Goal: Ask a question: Seek information or help from site administrators or community

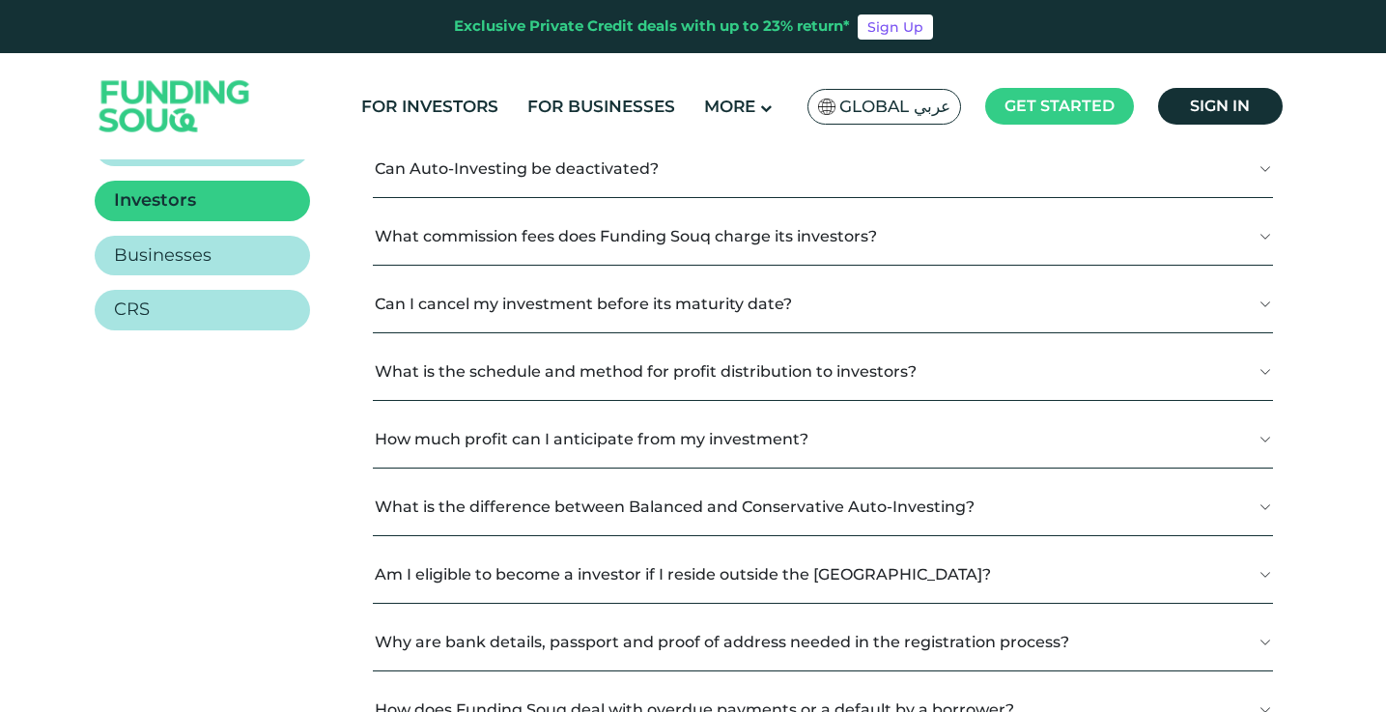
click at [723, 295] on button "Can I cancel my investment before its maturity date?" at bounding box center [822, 303] width 899 height 57
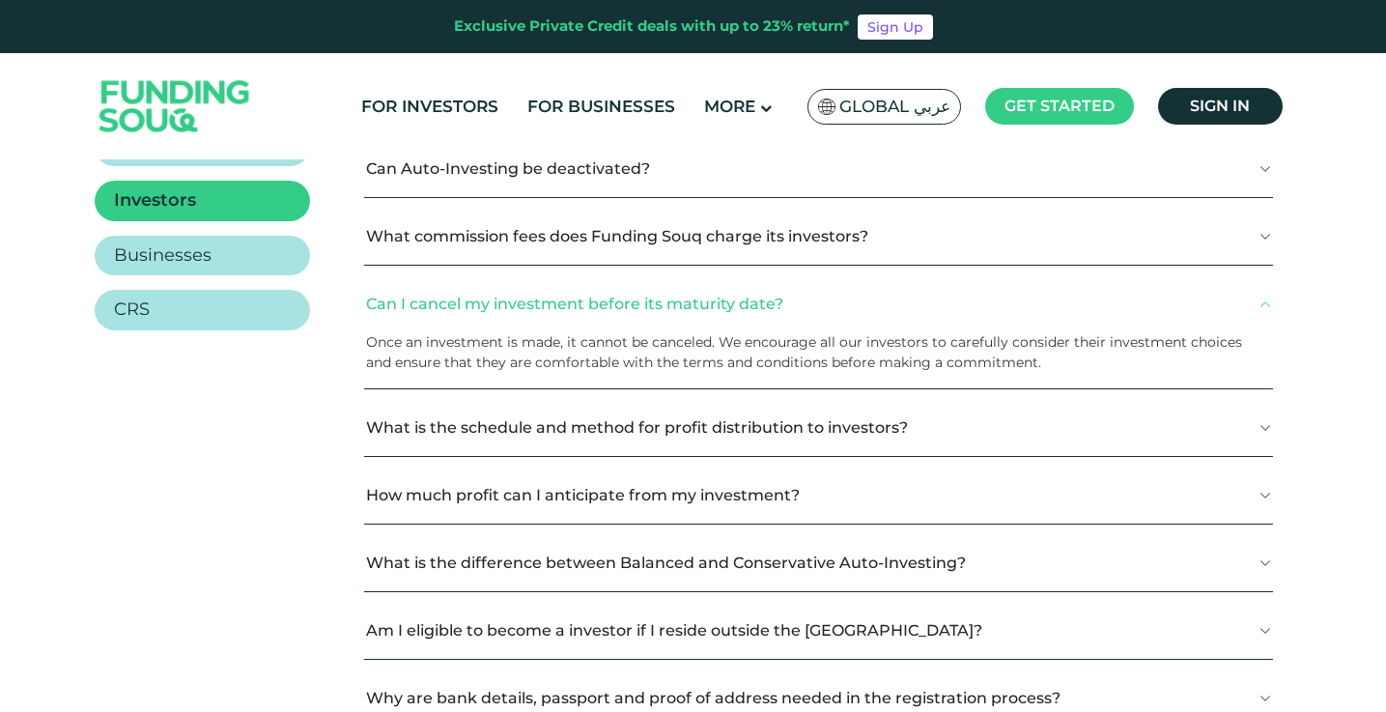
click at [723, 295] on button "Can I cancel my investment before its maturity date?" at bounding box center [818, 303] width 909 height 57
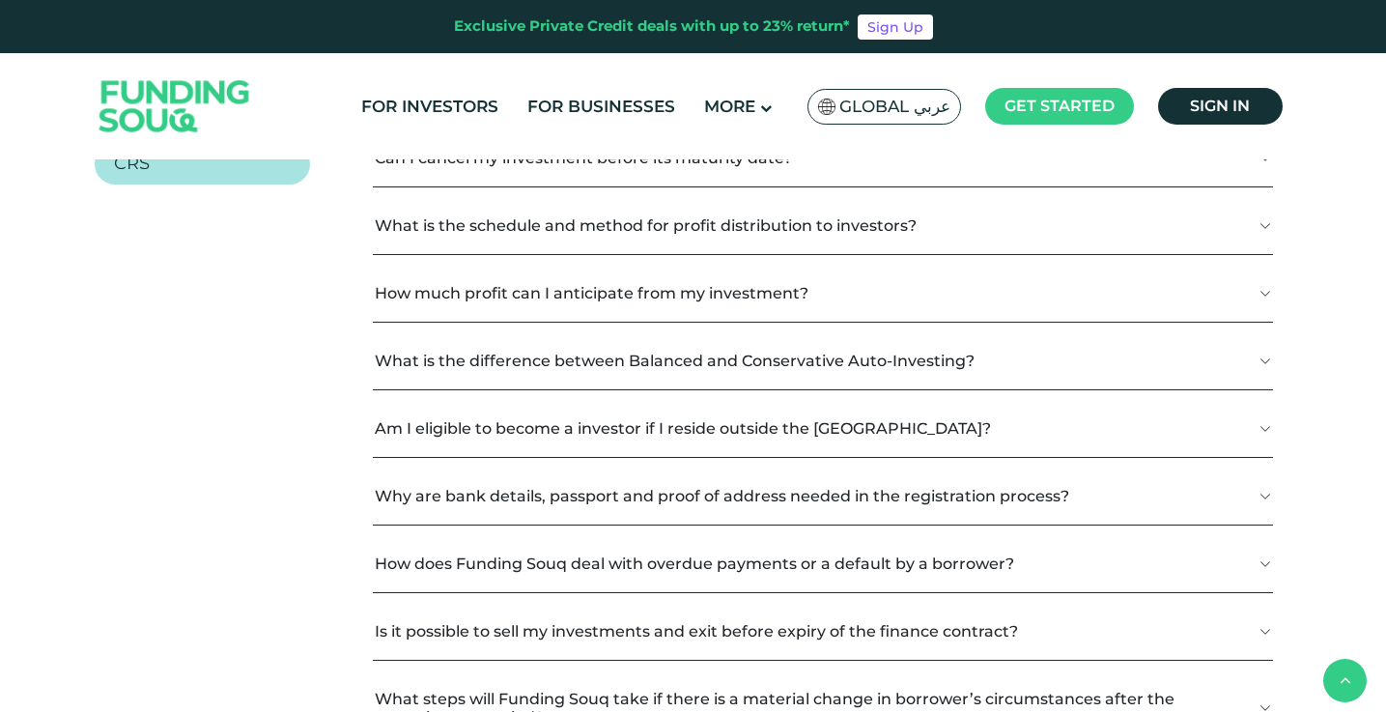
scroll to position [691, 0]
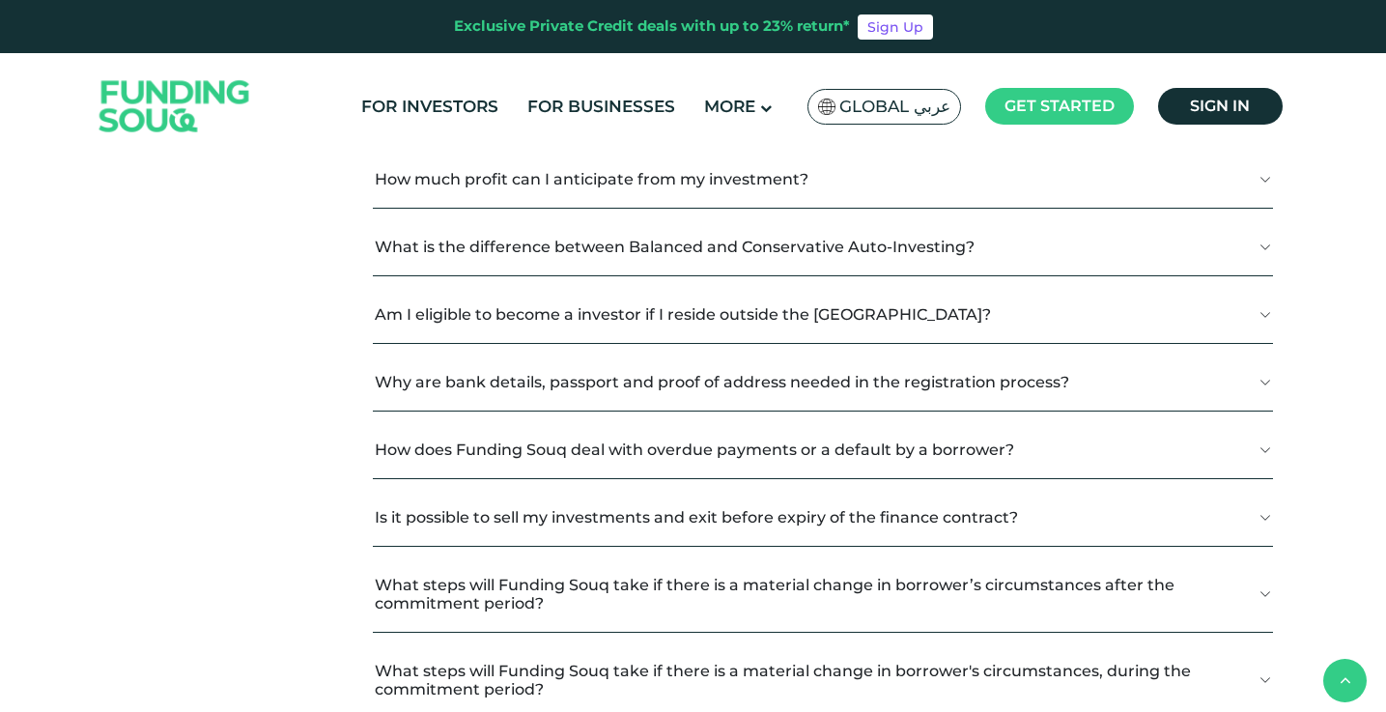
click at [627, 195] on button "How much profit can I anticipate from my investment?" at bounding box center [822, 179] width 899 height 57
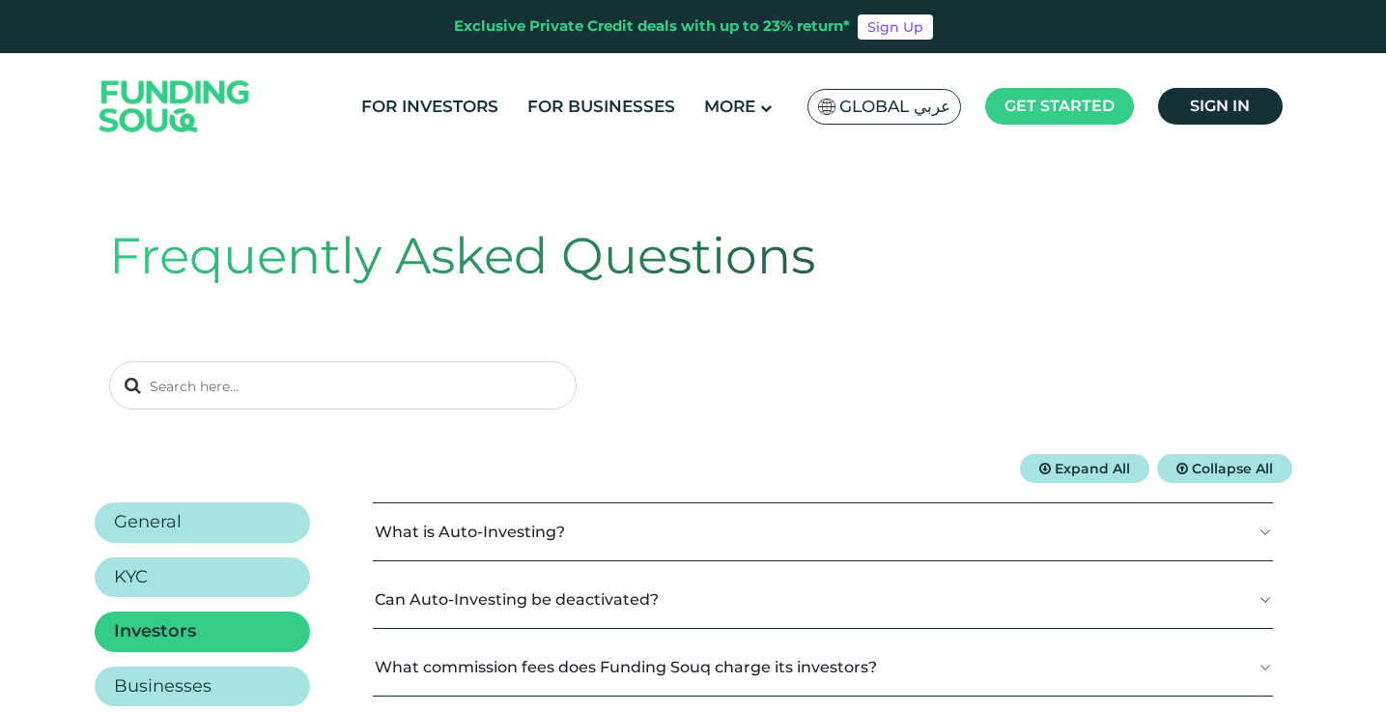
scroll to position [0, 0]
click at [351, 388] on input at bounding box center [343, 385] width 468 height 48
type input "zakat"
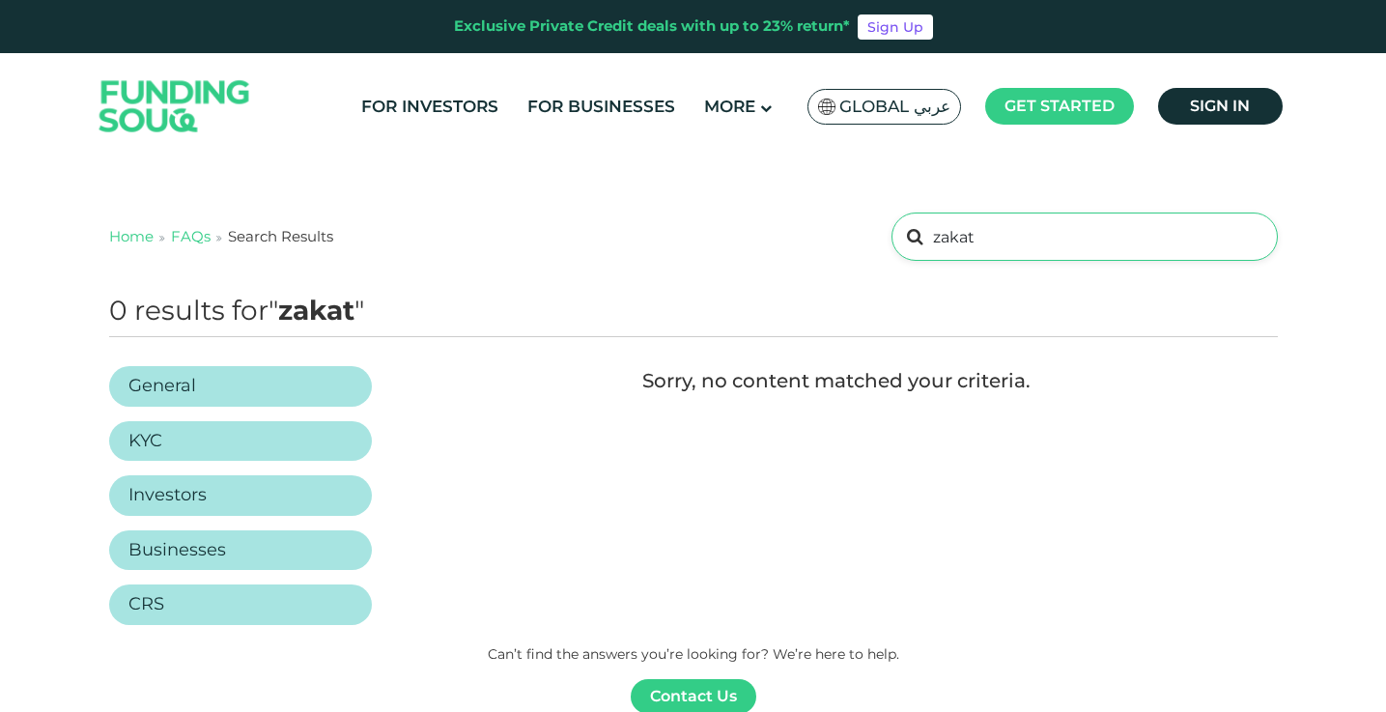
click at [988, 255] on input "zakat" at bounding box center [1084, 237] width 385 height 48
type input "mufti"
click at [966, 248] on input "mufti" at bounding box center [1084, 237] width 385 height 48
type input "islam"
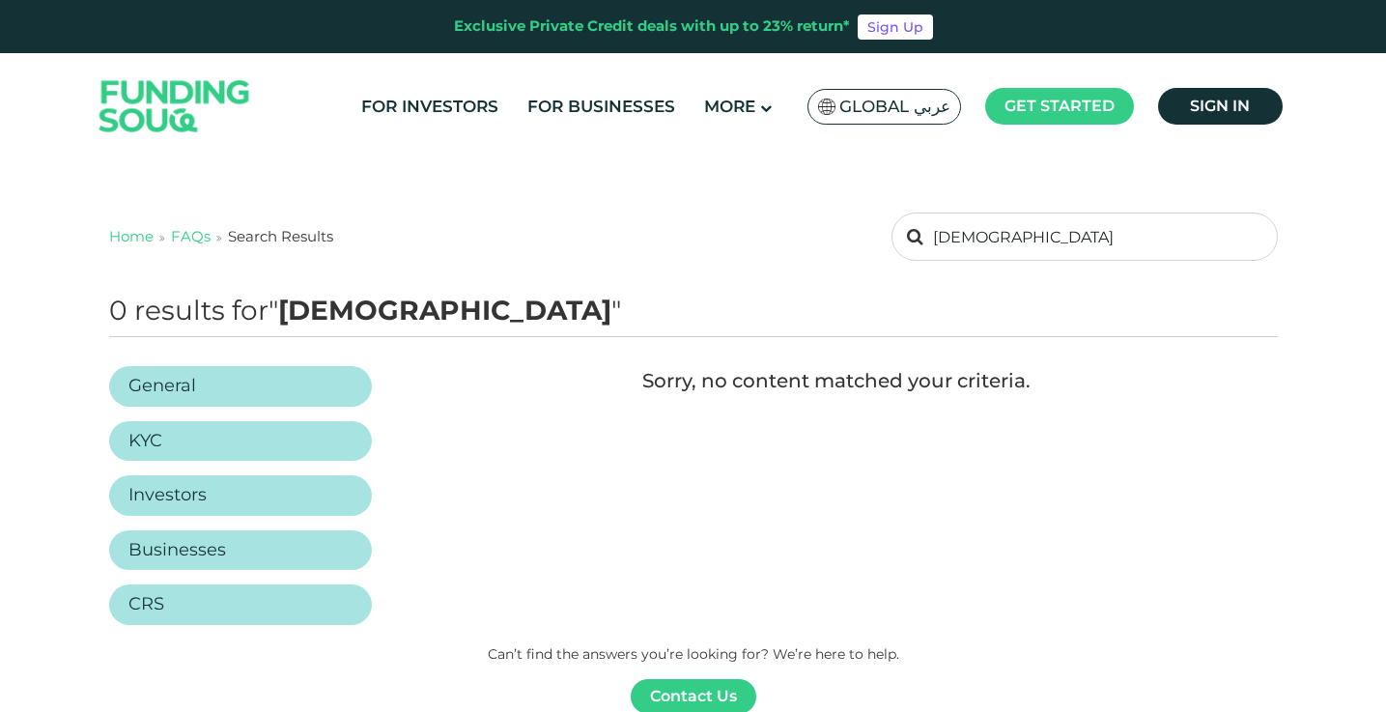
click at [167, 103] on img at bounding box center [174, 107] width 189 height 98
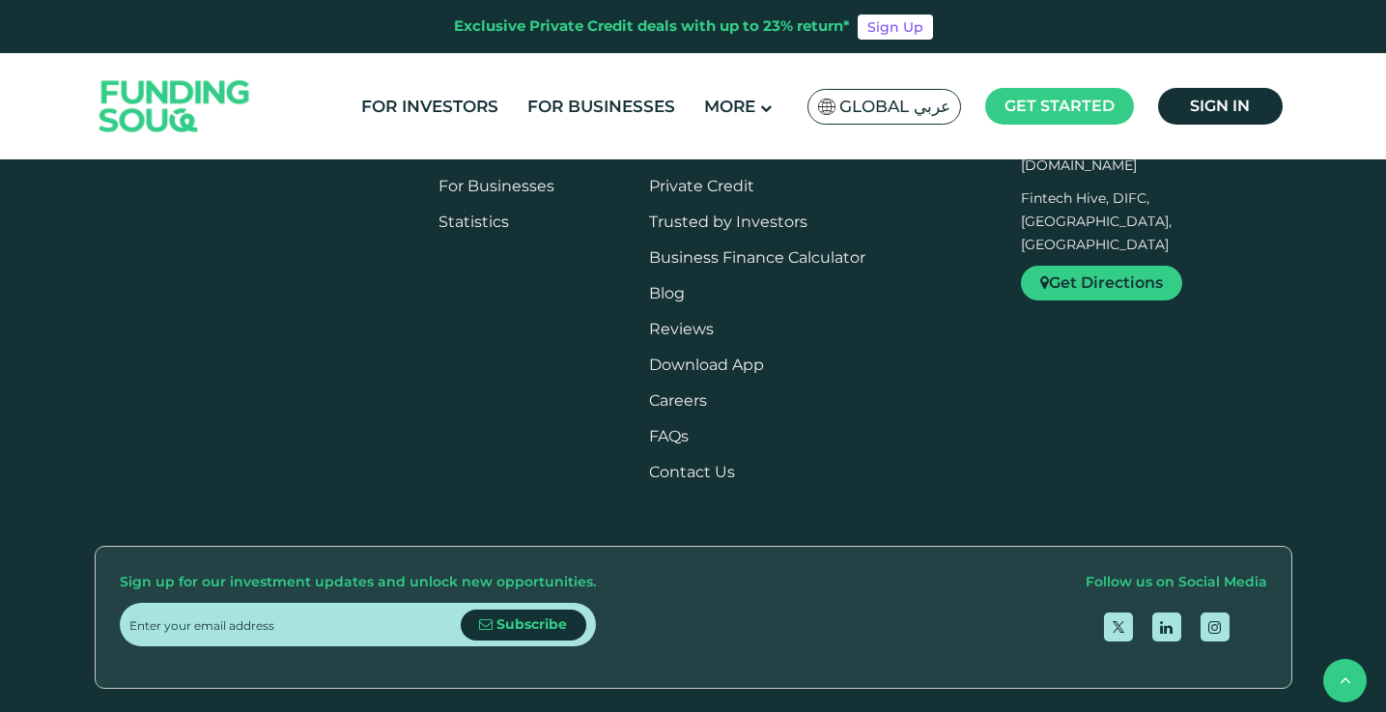
scroll to position [2417, 0]
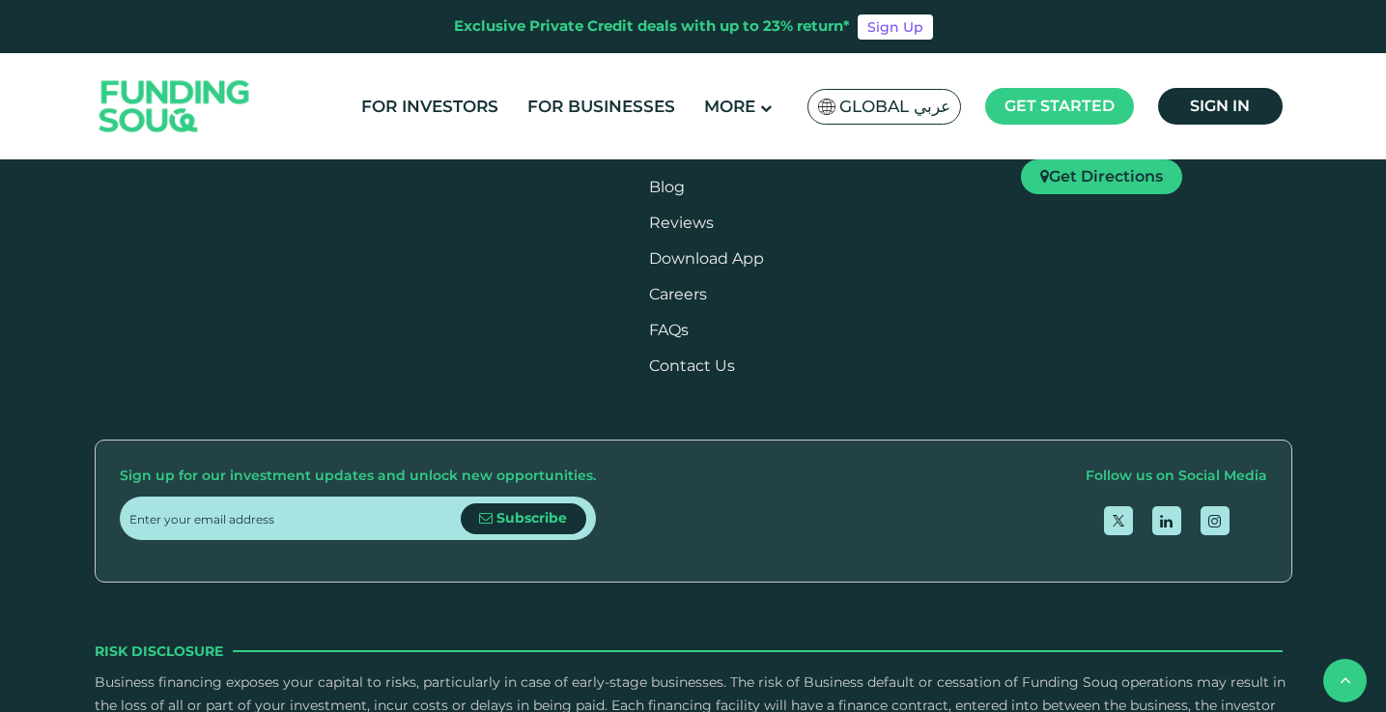
type tc-range-slider "4"
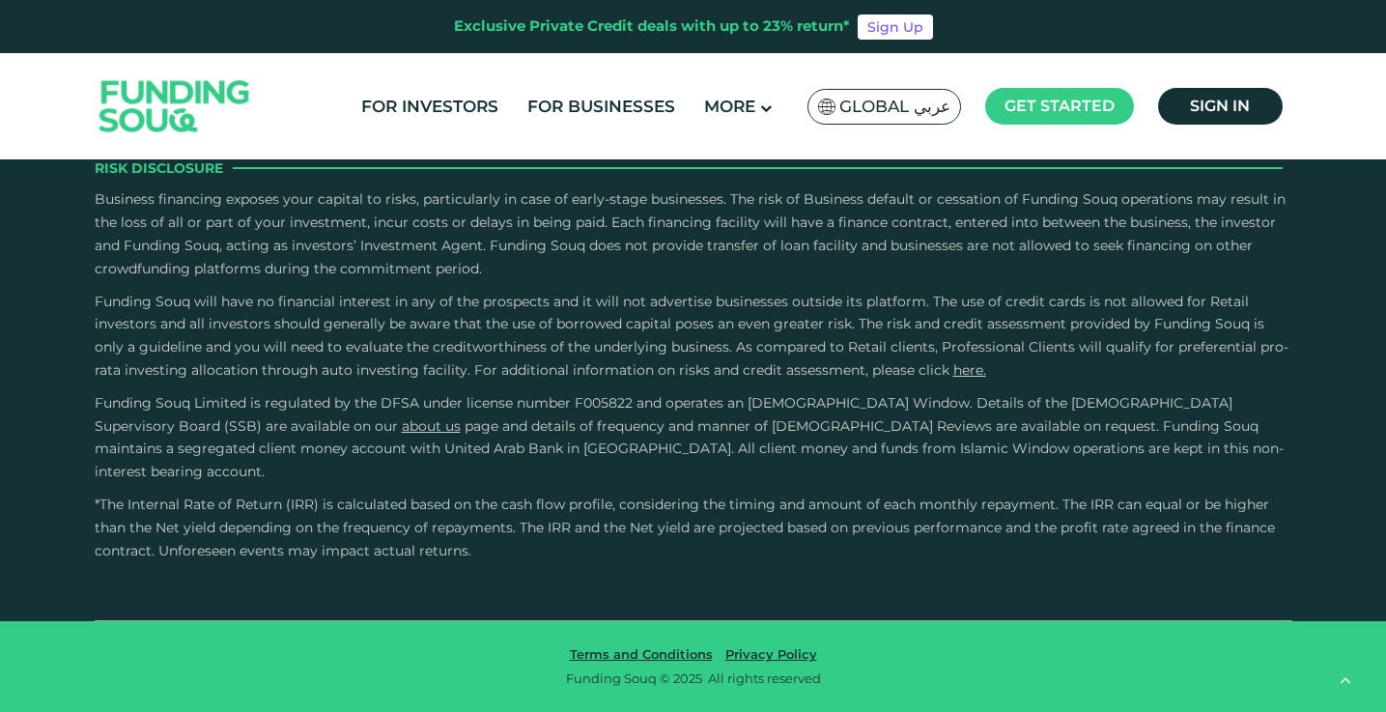
scroll to position [4012, 0]
drag, startPoint x: 693, startPoint y: 361, endPoint x: 618, endPoint y: 361, distance: 74.4
drag, startPoint x: 726, startPoint y: 354, endPoint x: 581, endPoint y: 354, distance: 145.9
drag, startPoint x: 685, startPoint y: 341, endPoint x: 548, endPoint y: 340, distance: 137.2
drag, startPoint x: 617, startPoint y: 352, endPoint x: 529, endPoint y: 357, distance: 88.1
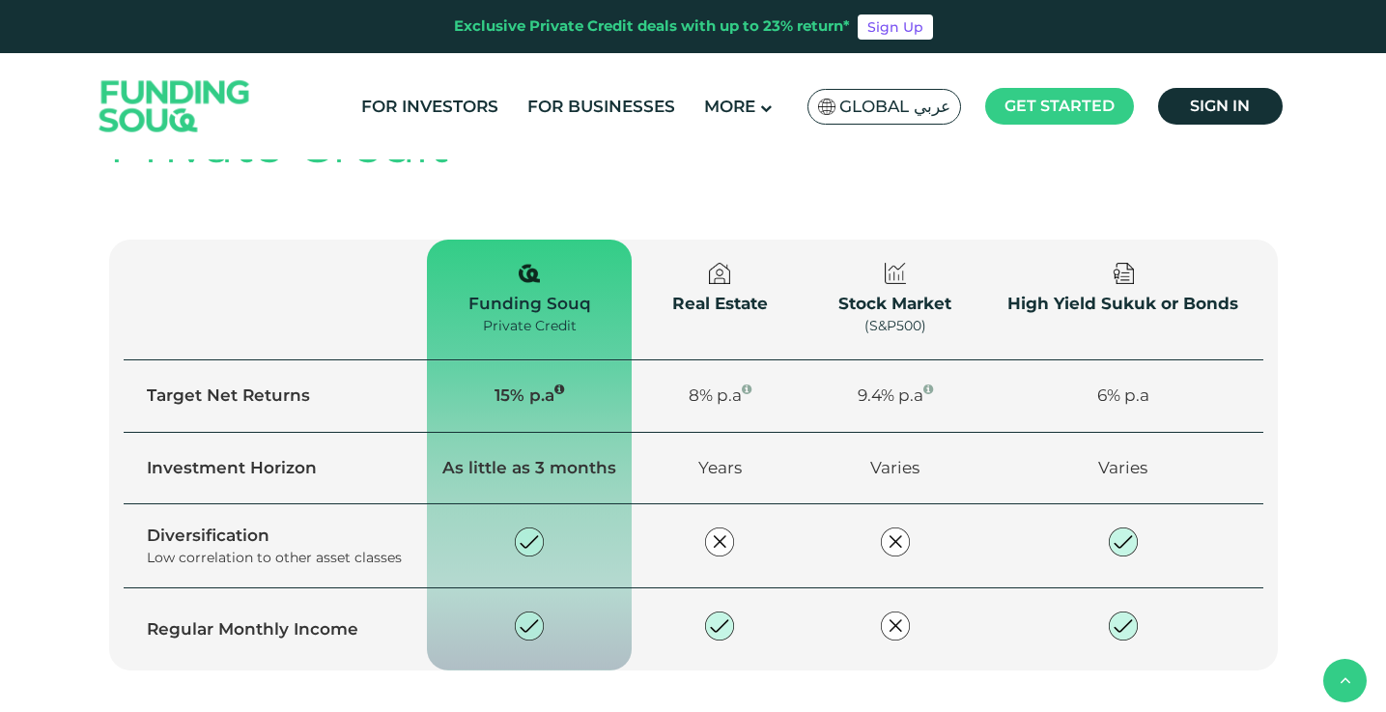
scroll to position [1195, 0]
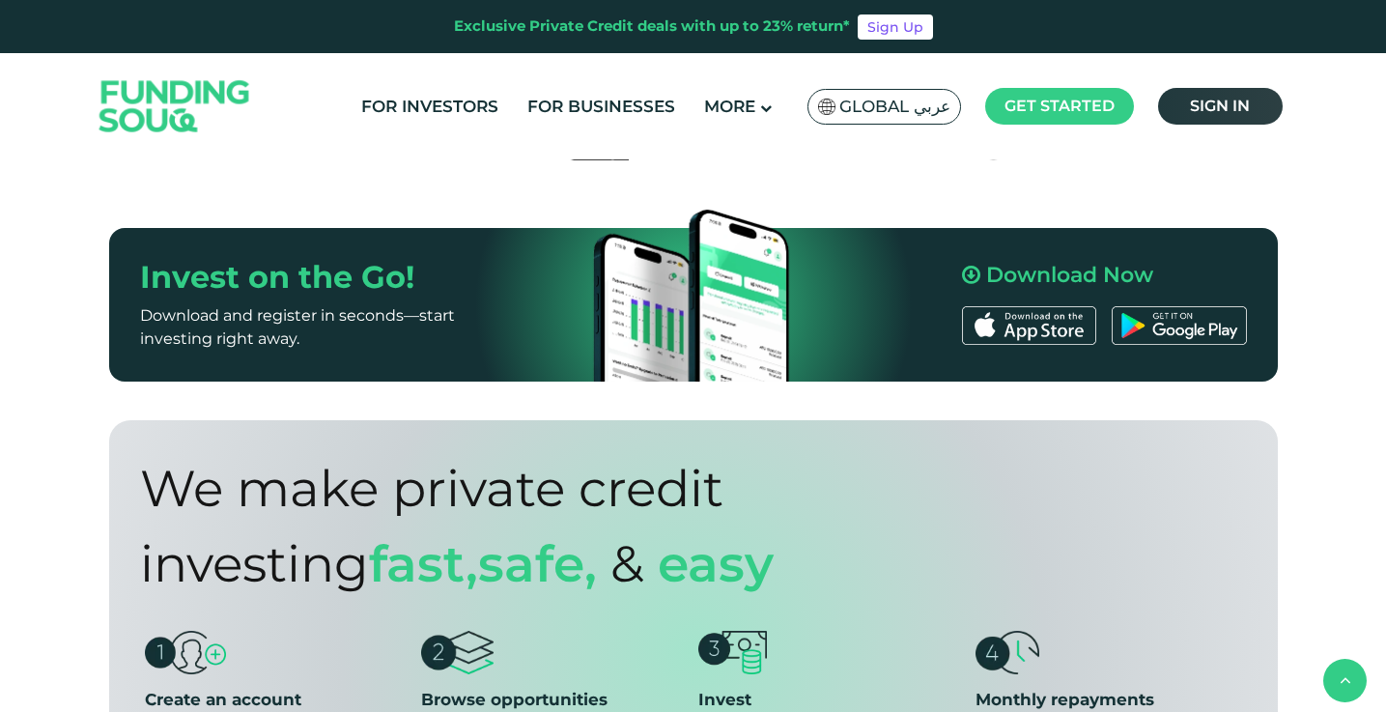
click at [1215, 115] on link "Sign in" at bounding box center [1220, 106] width 125 height 37
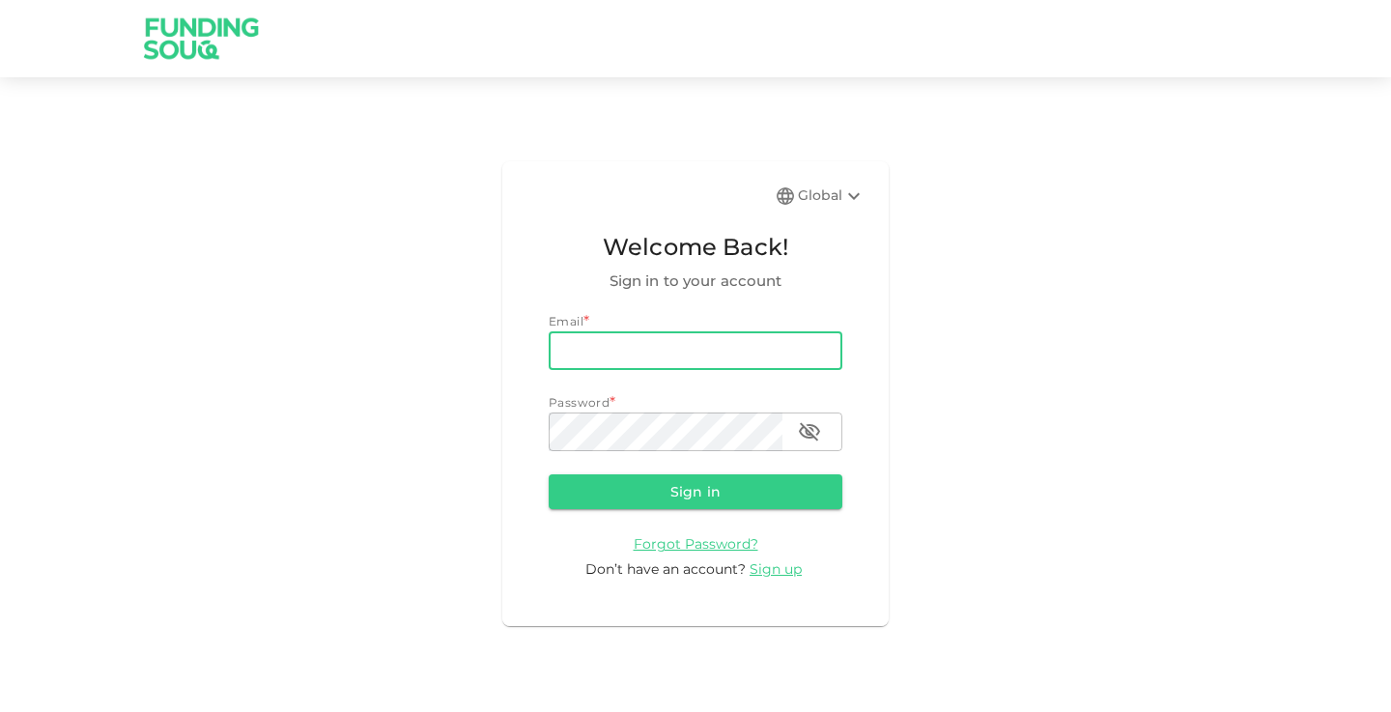
type input "zekhref@protonmail.com"
click at [696, 491] on button "Sign in" at bounding box center [696, 491] width 294 height 35
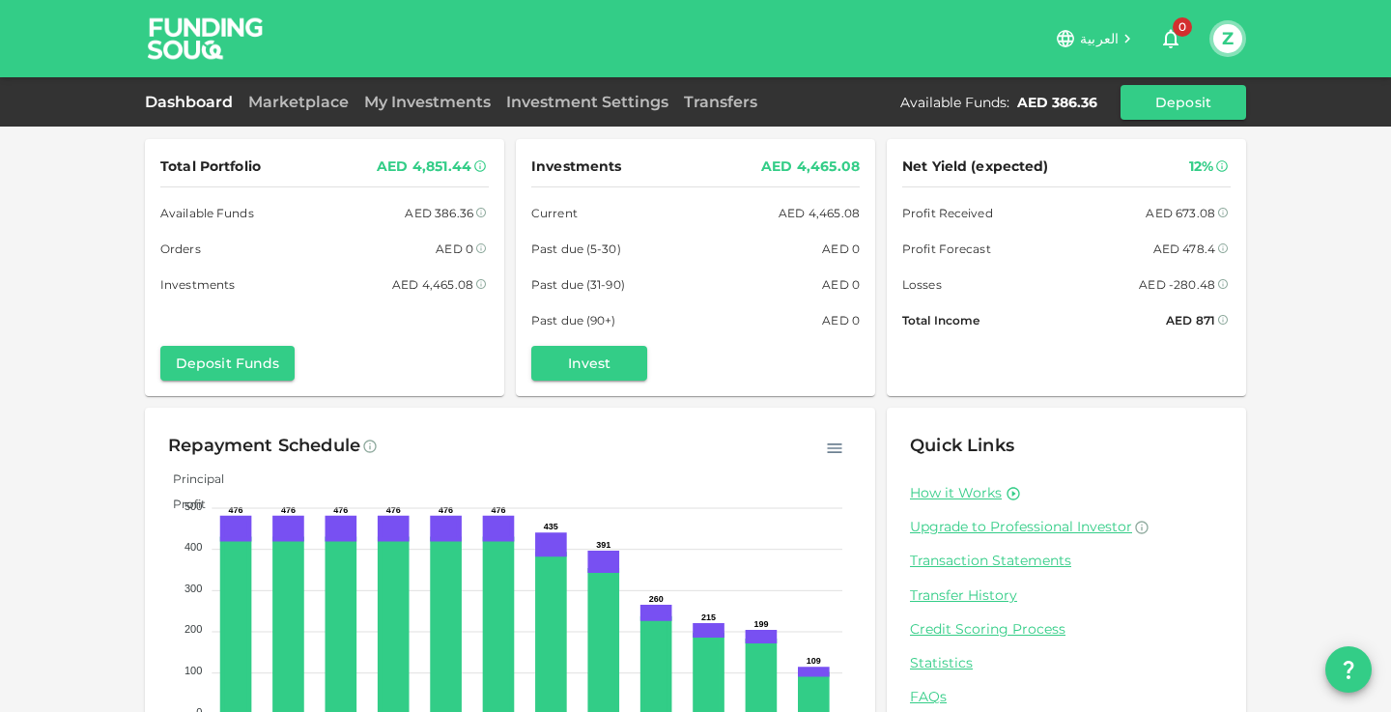
click at [1335, 670] on button "question" at bounding box center [1348, 669] width 46 height 46
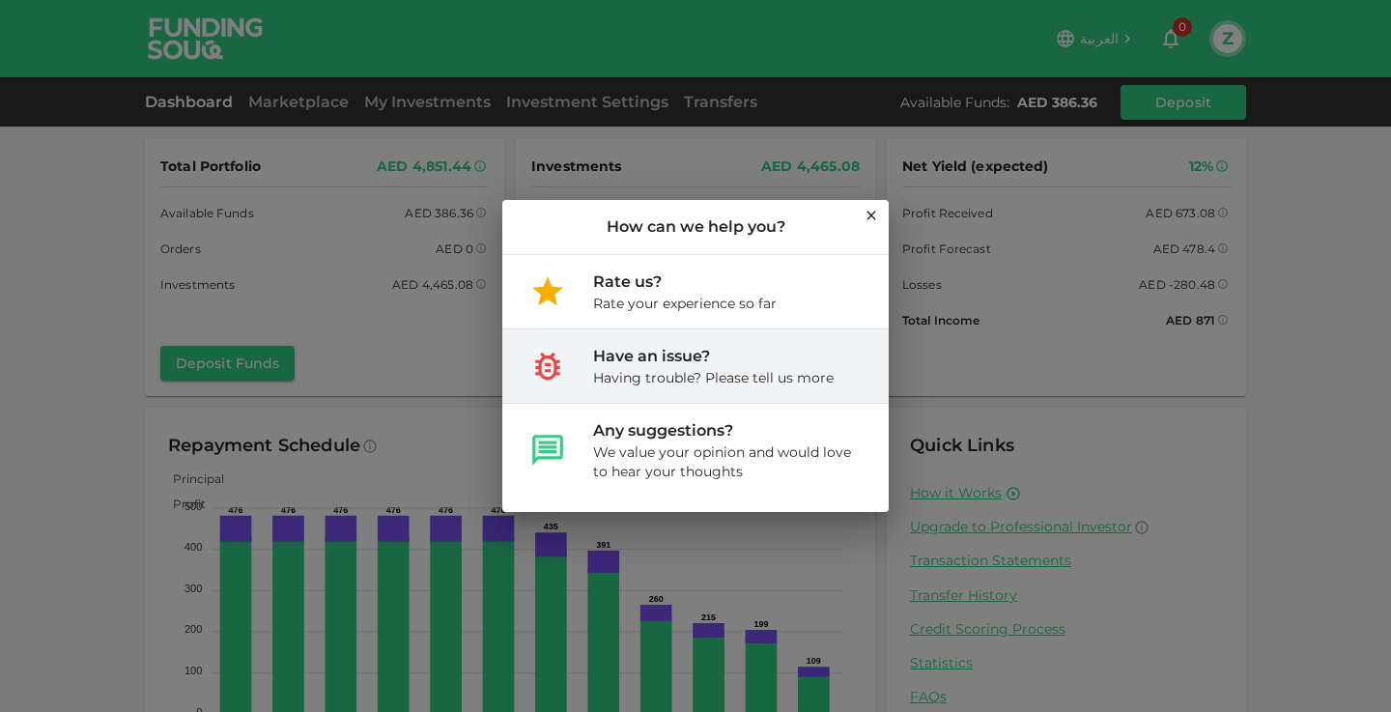
click at [736, 363] on div "Have an issue?" at bounding box center [713, 356] width 241 height 23
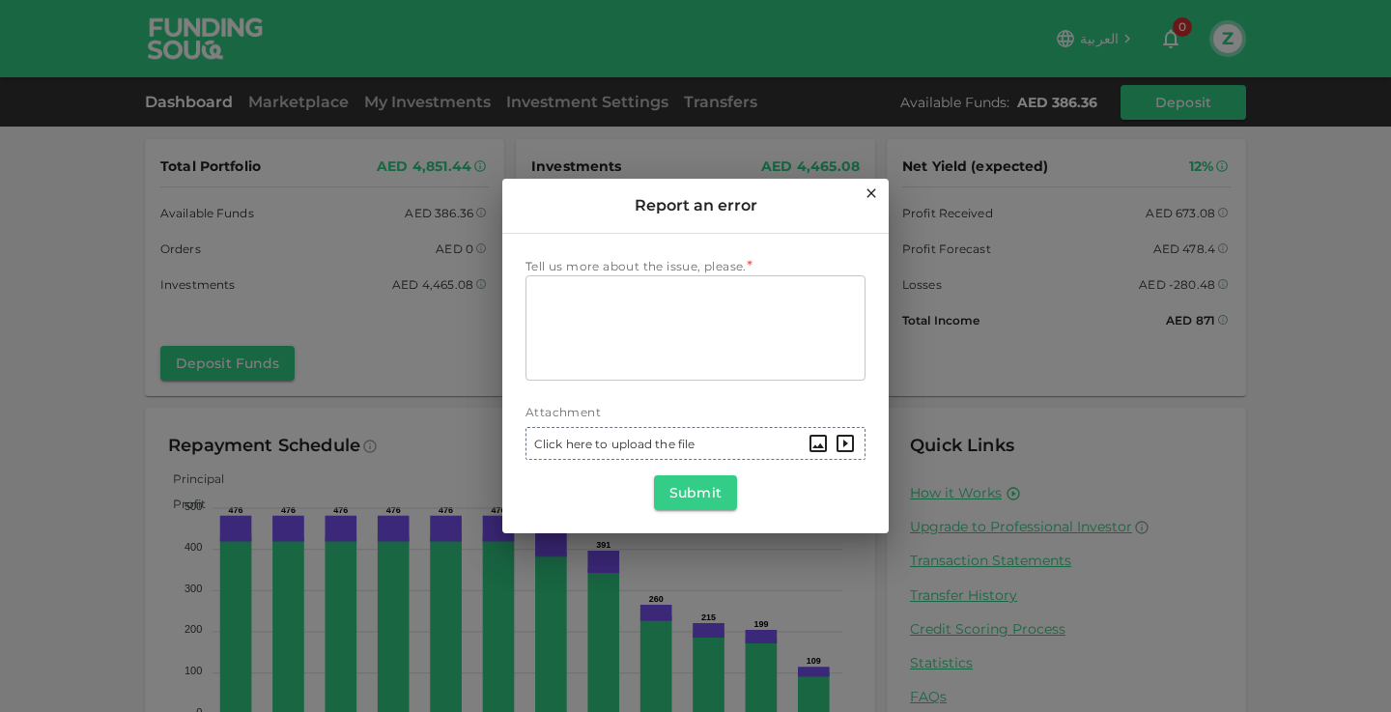
click at [872, 199] on icon at bounding box center [871, 192] width 15 height 15
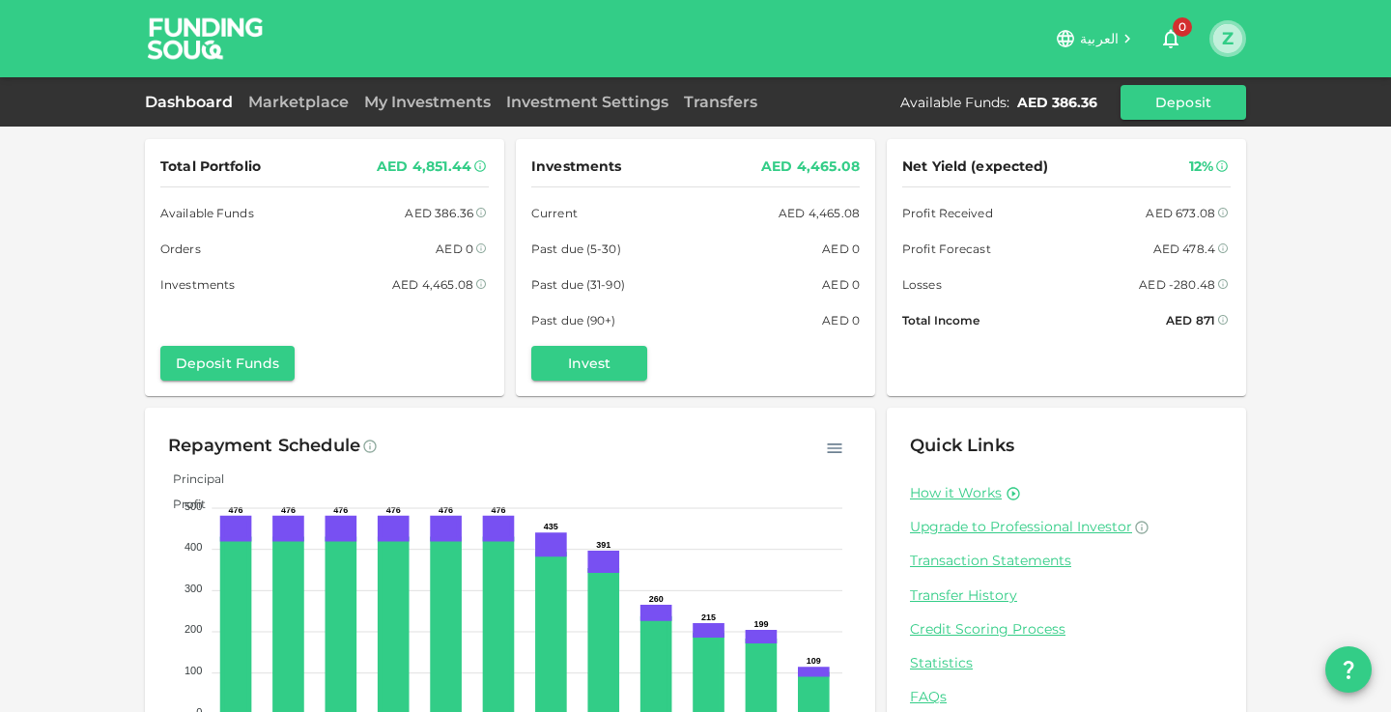
click at [1231, 50] on button "Z" at bounding box center [1227, 38] width 29 height 29
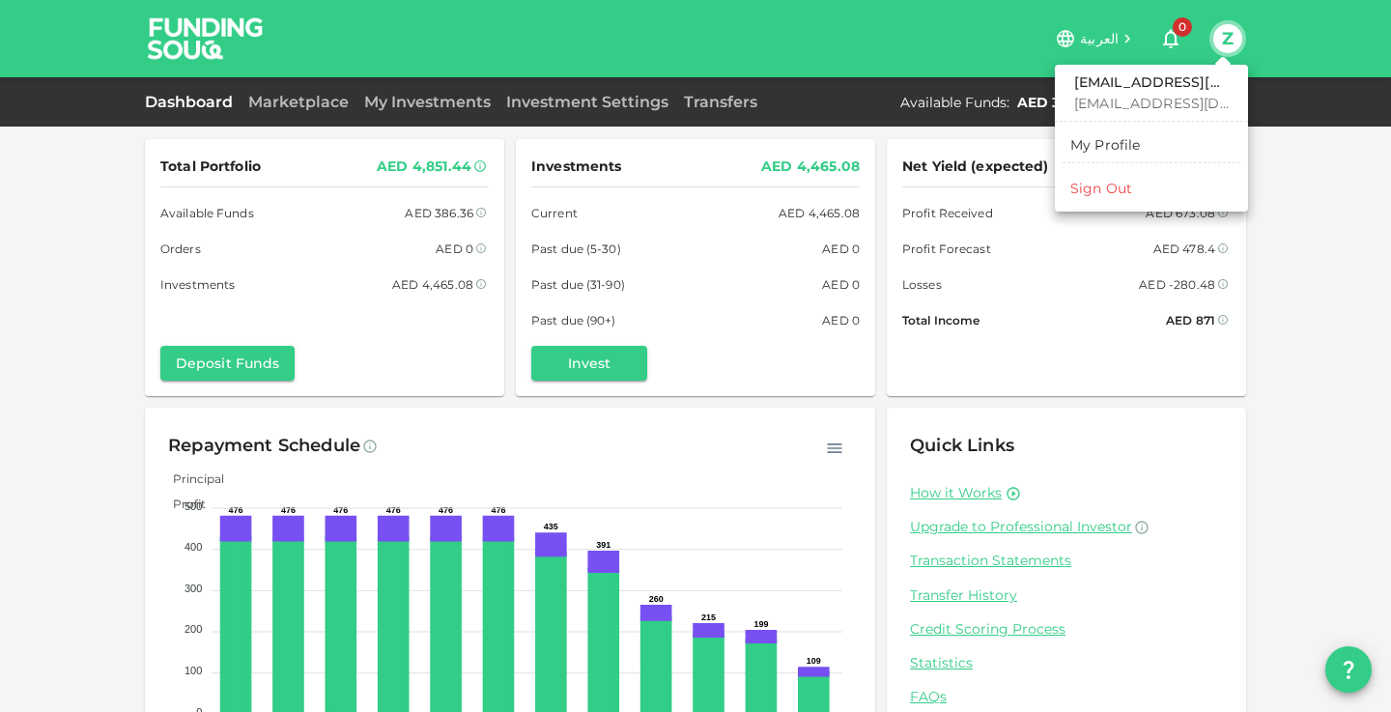
click at [1122, 147] on div "My Profile" at bounding box center [1105, 144] width 71 height 19
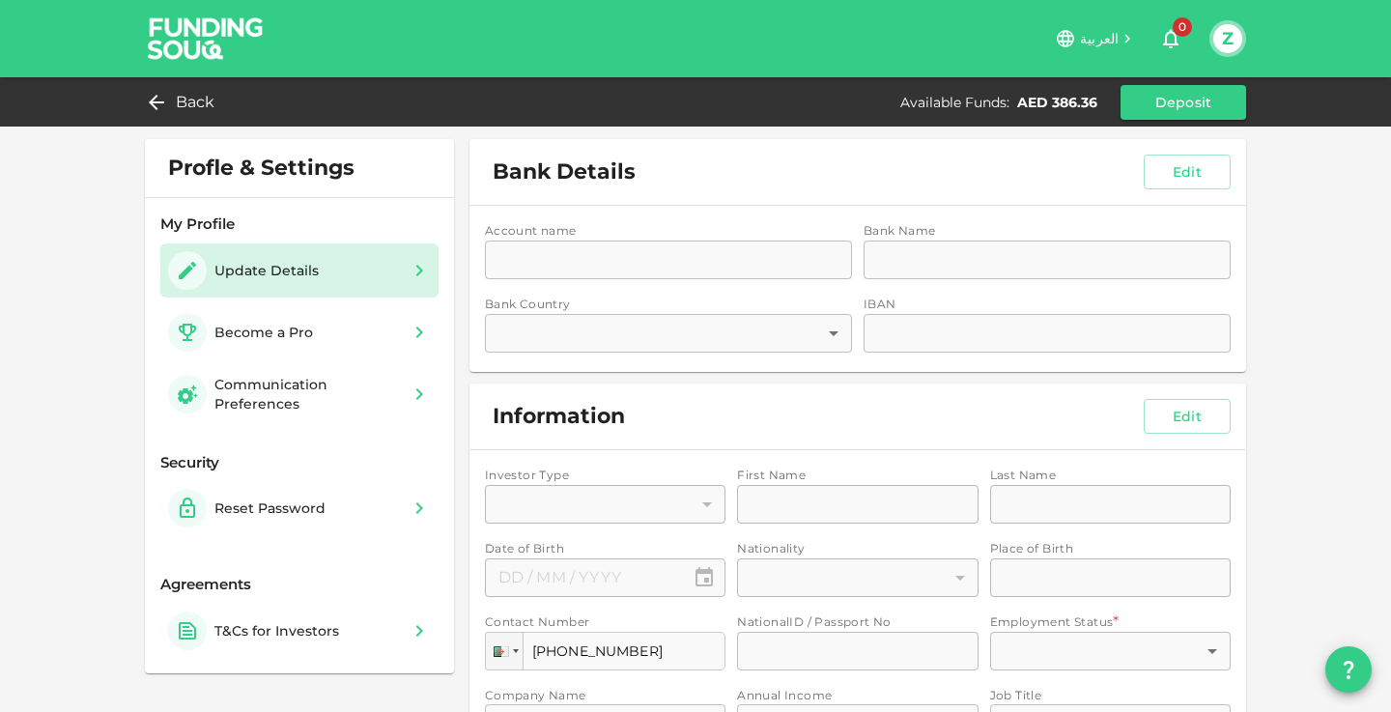
type input "1"
type input "[PERSON_NAME]"
type input "Zekhref"
type input "⁦⁨23⁩ / ⁨05⁩ / ⁨1991⁩⁩"
type input "5"
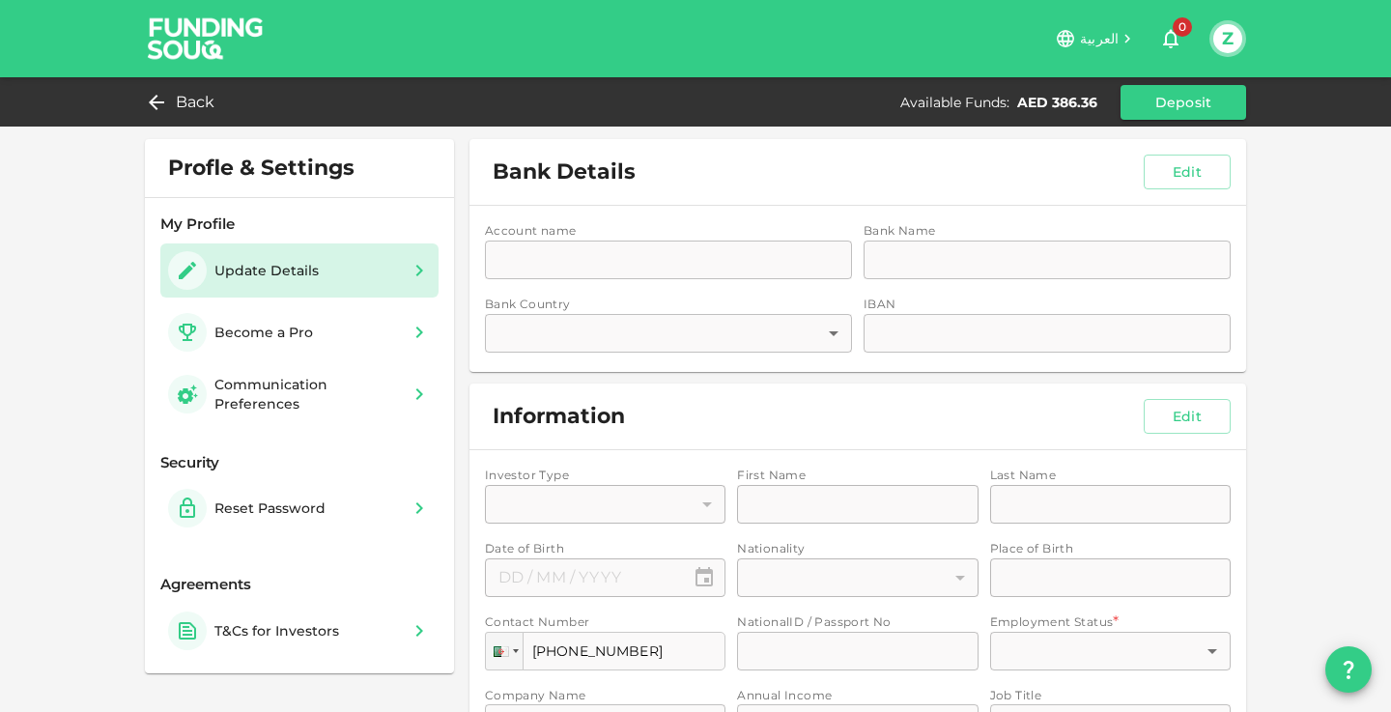
type input "Khemis Miliana, Algeria"
type input "189858367"
type input "1"
type input "EPH Makour Hamou"
type input "1"
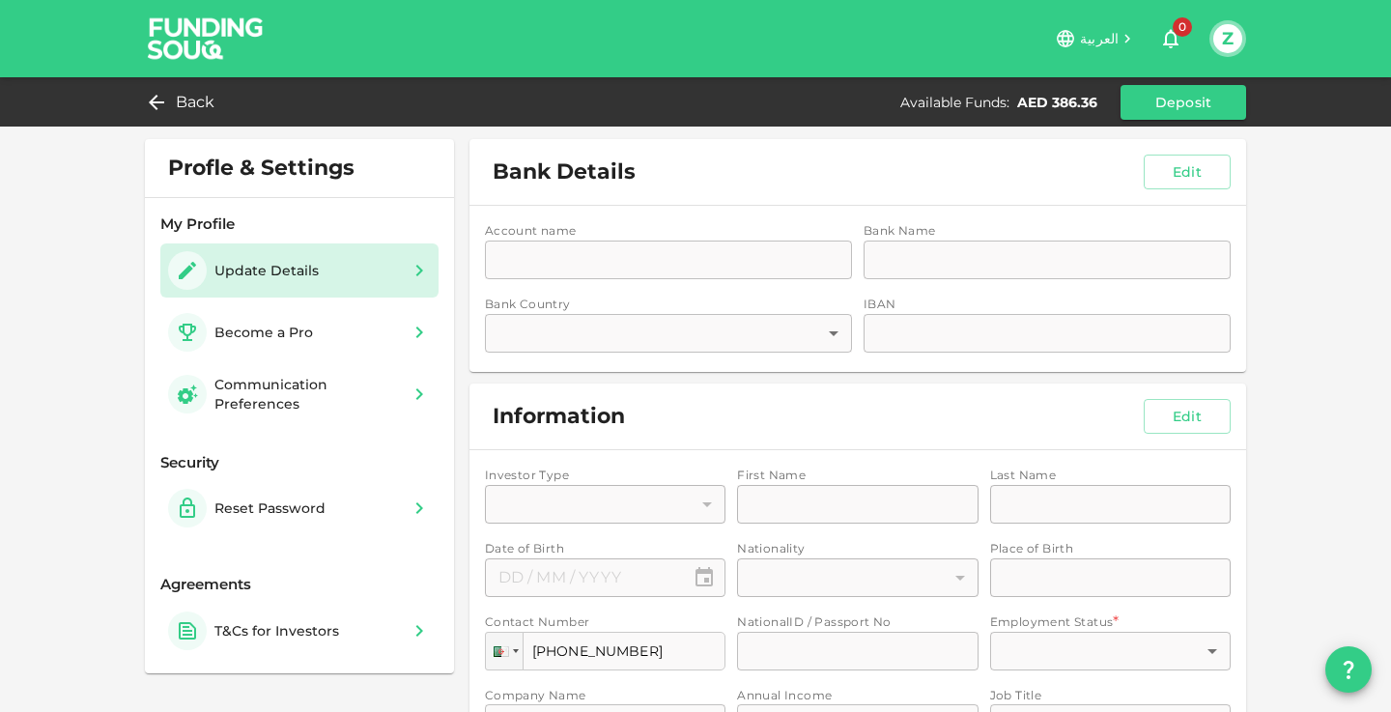
type input "Medical professional"
type input "21"
type input "1"
type input "LOGS AMIR ABDELKADER"
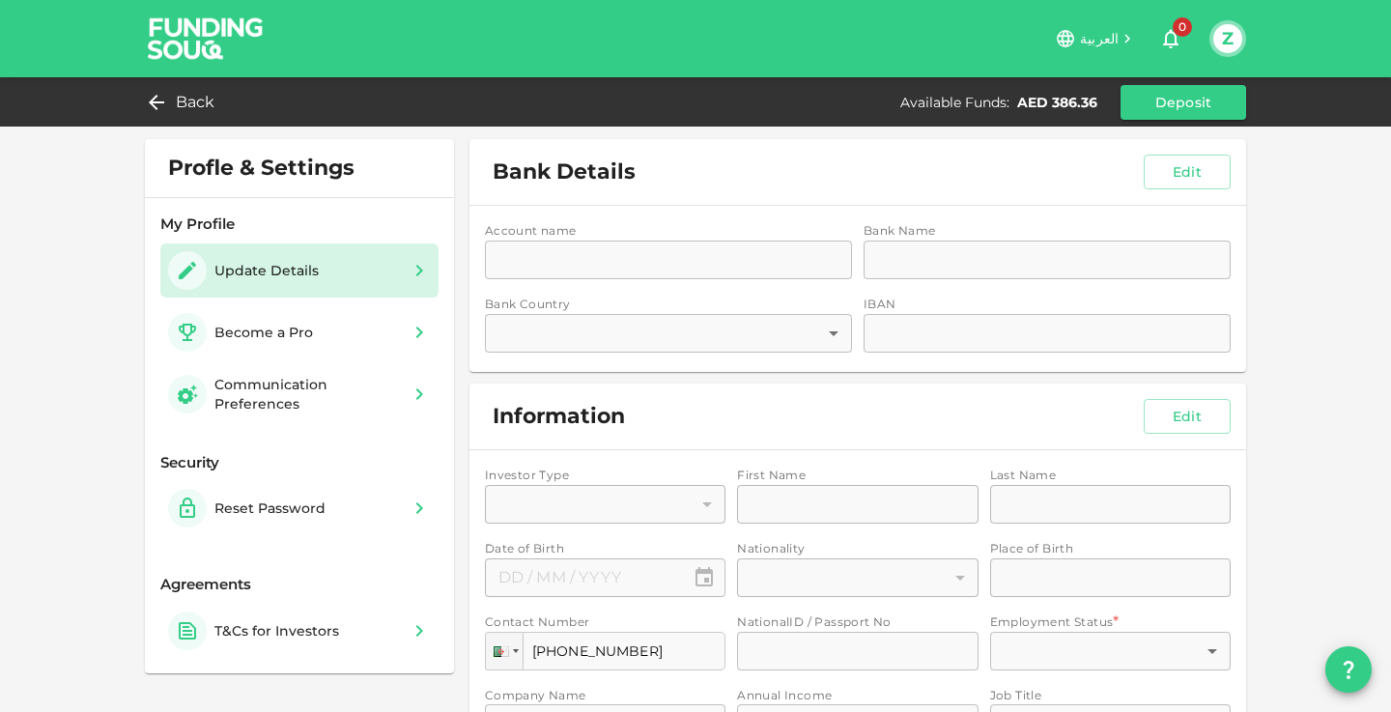
type input "5"
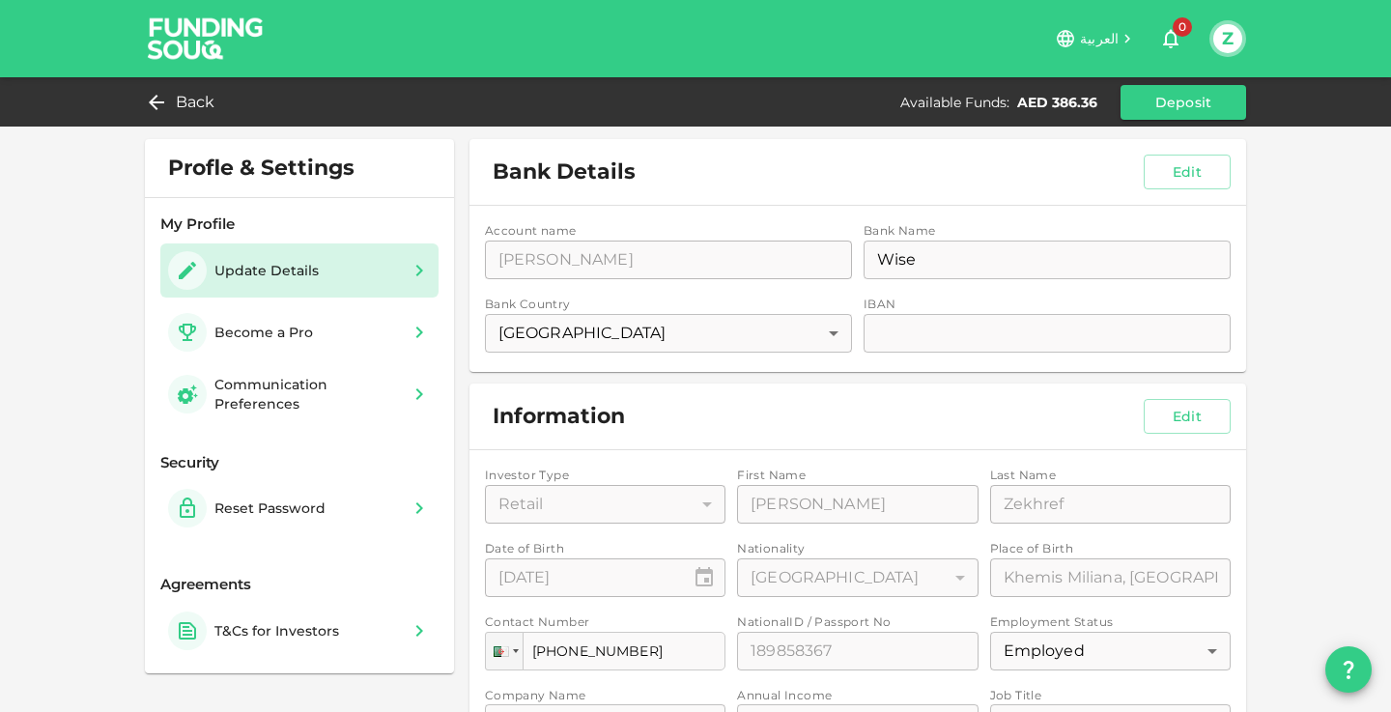
click at [906, 254] on div "Account name accountName Mohamed Amine Zekhref accountName Bank Name bankName W…" at bounding box center [858, 289] width 777 height 166
click at [621, 340] on div "Account name accountName Mohamed Amine Zekhref accountName Bank Name bankName W…" at bounding box center [858, 289] width 777 height 166
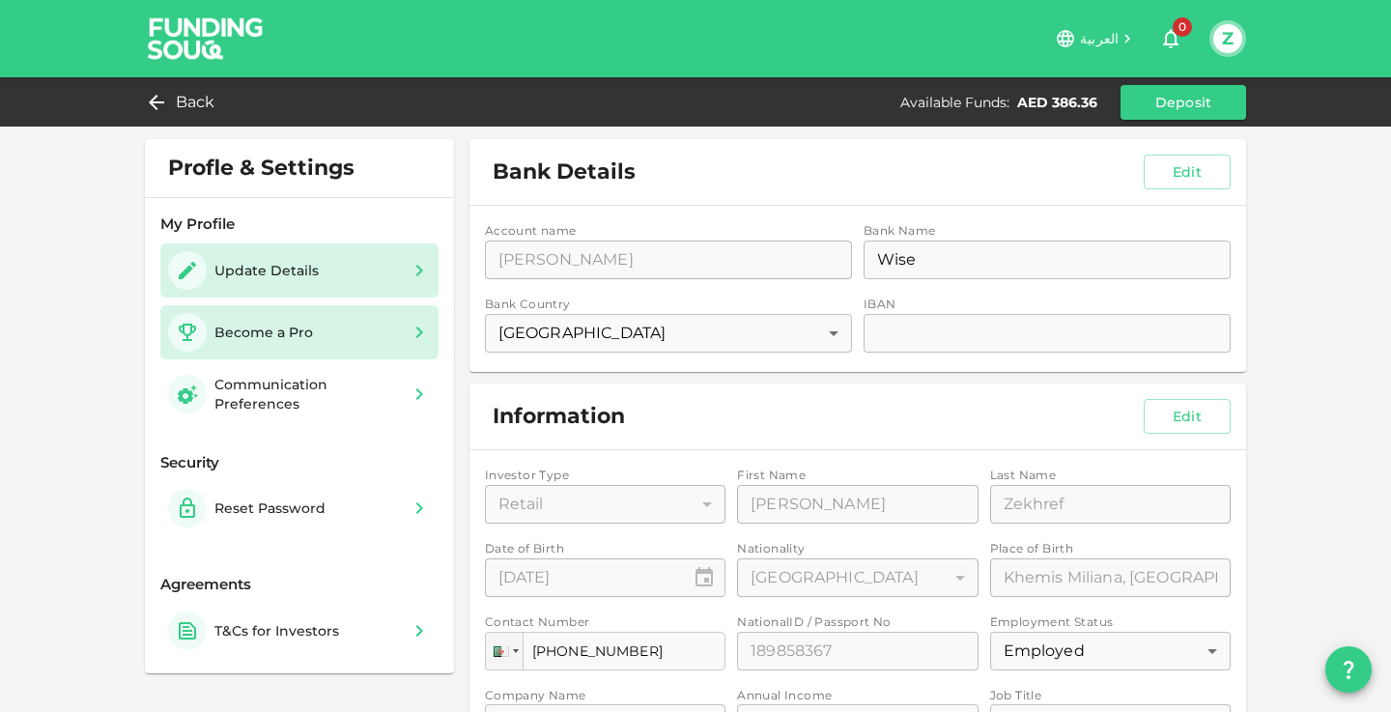
click at [286, 340] on div "Become a Pro" at bounding box center [263, 332] width 99 height 19
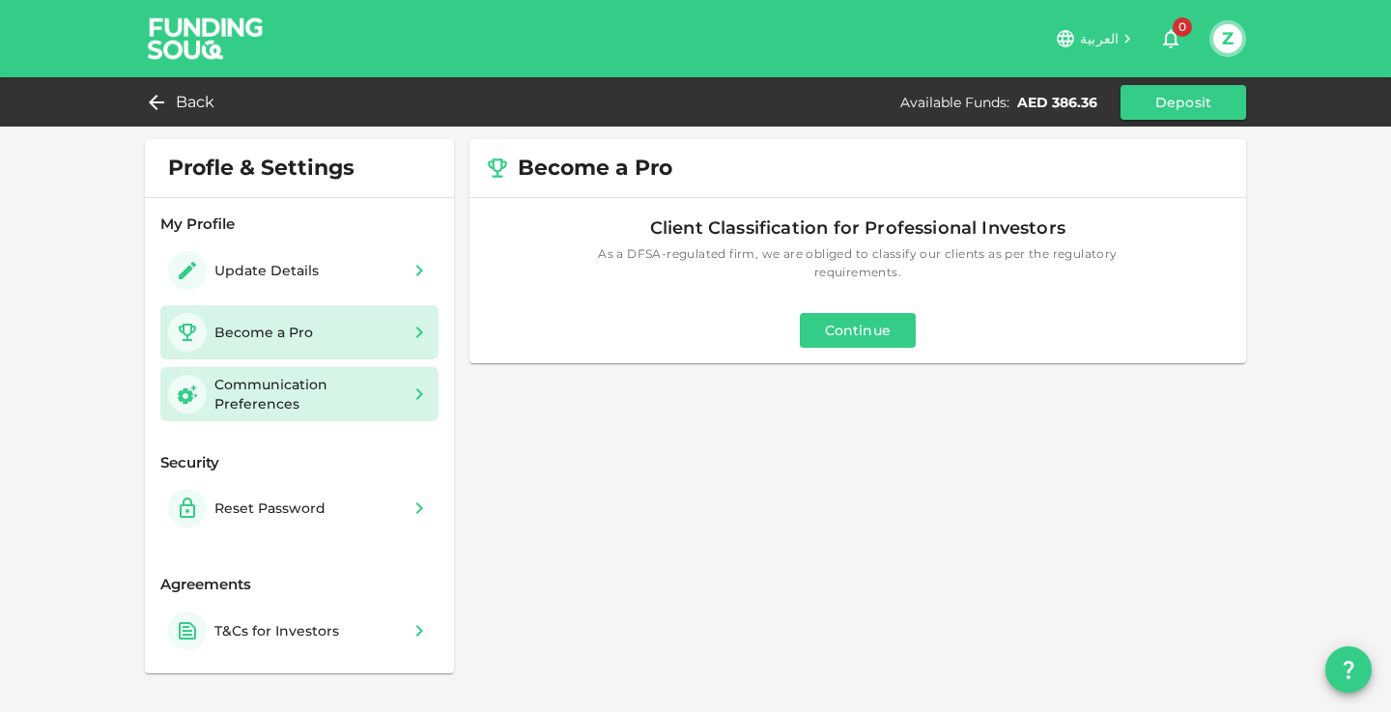
click at [277, 407] on div "Communication Preferences" at bounding box center [306, 394] width 185 height 39
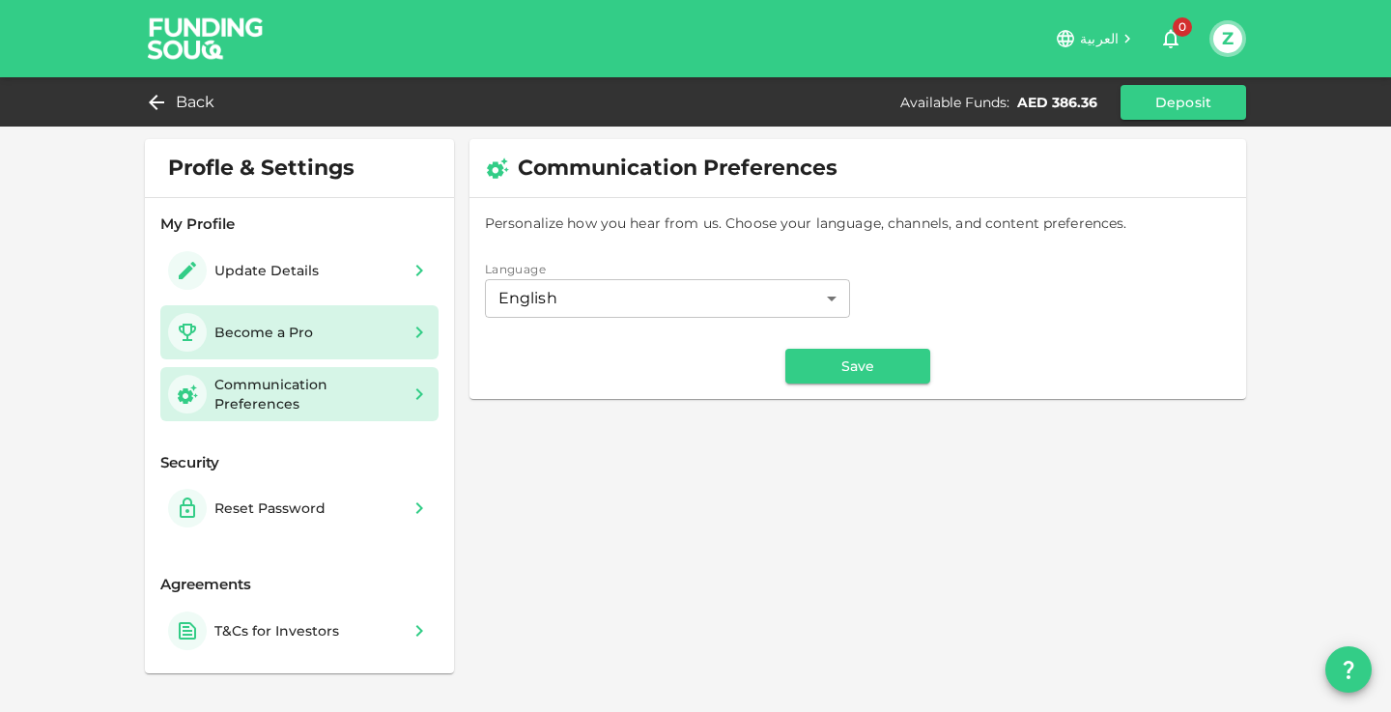
click at [301, 349] on div "Become a Pro" at bounding box center [244, 332] width 153 height 39
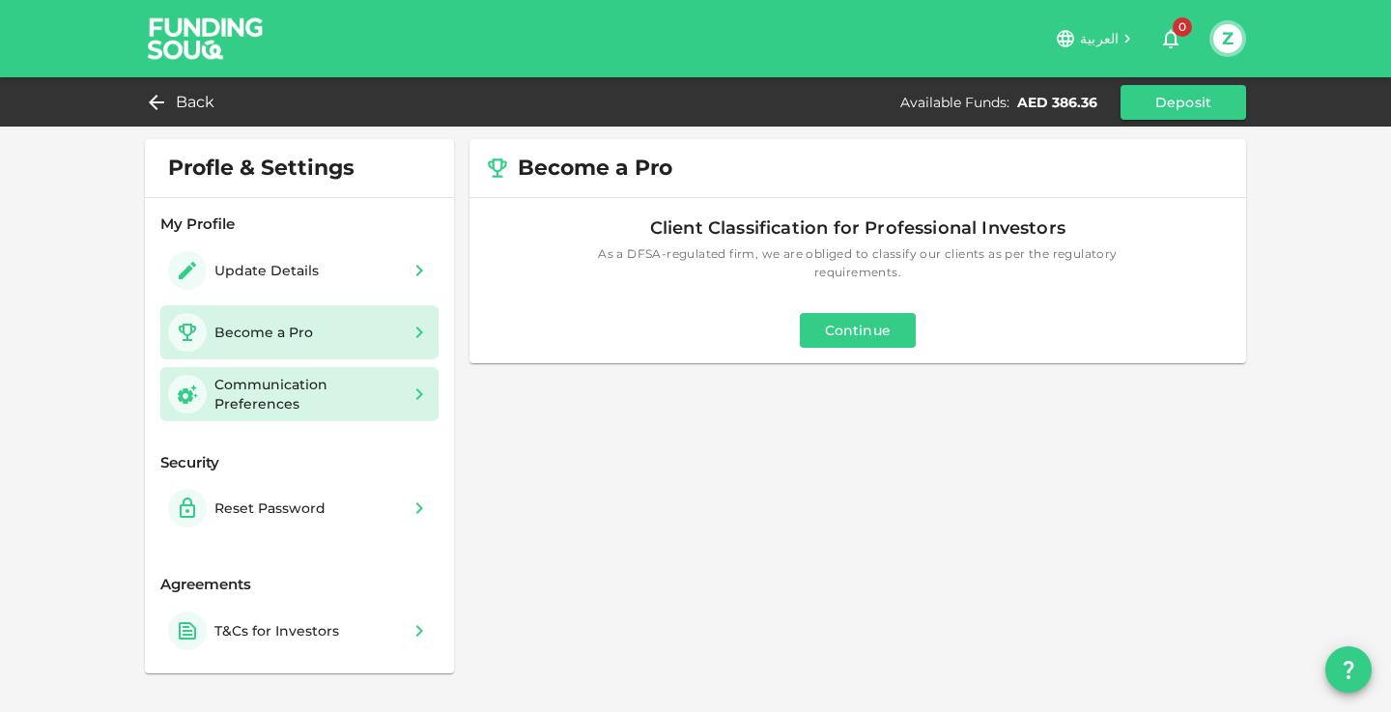
click at [297, 393] on div "Communication Preferences" at bounding box center [306, 394] width 185 height 39
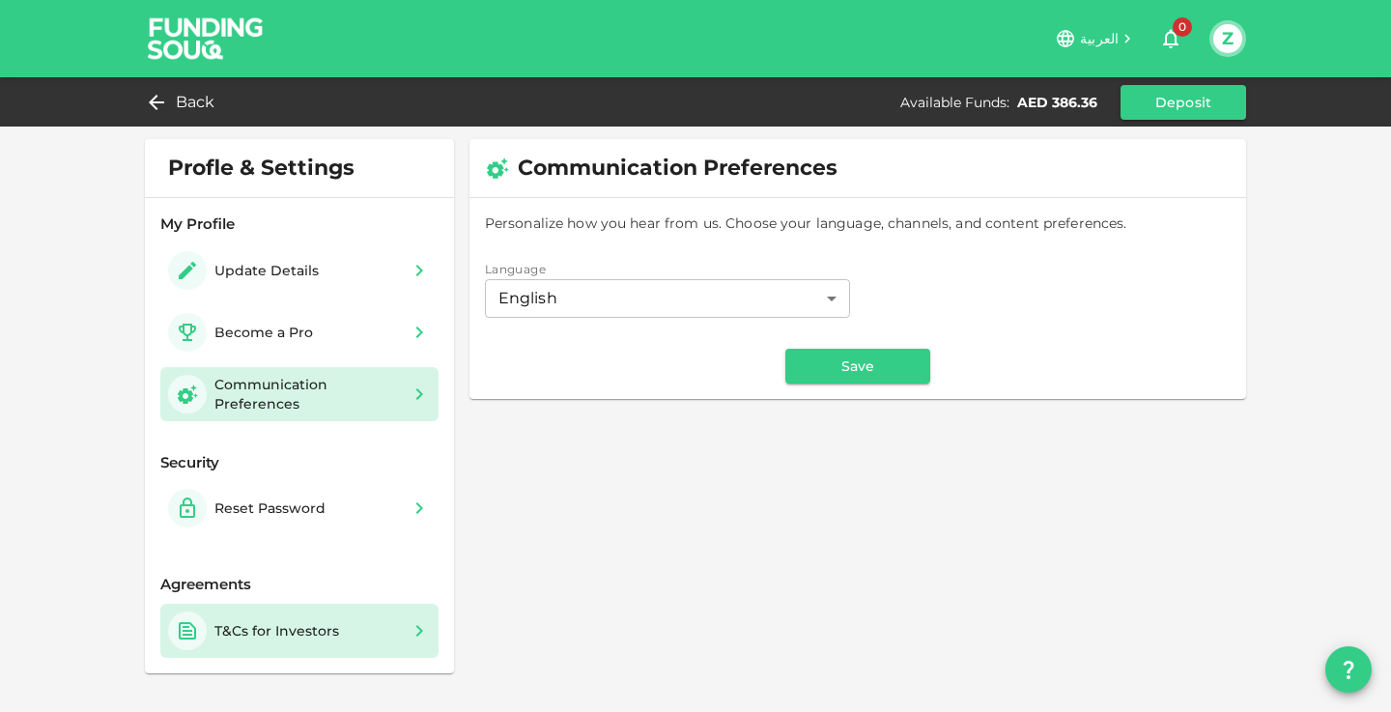
click at [272, 634] on div "T&Cs for Investors" at bounding box center [276, 630] width 125 height 19
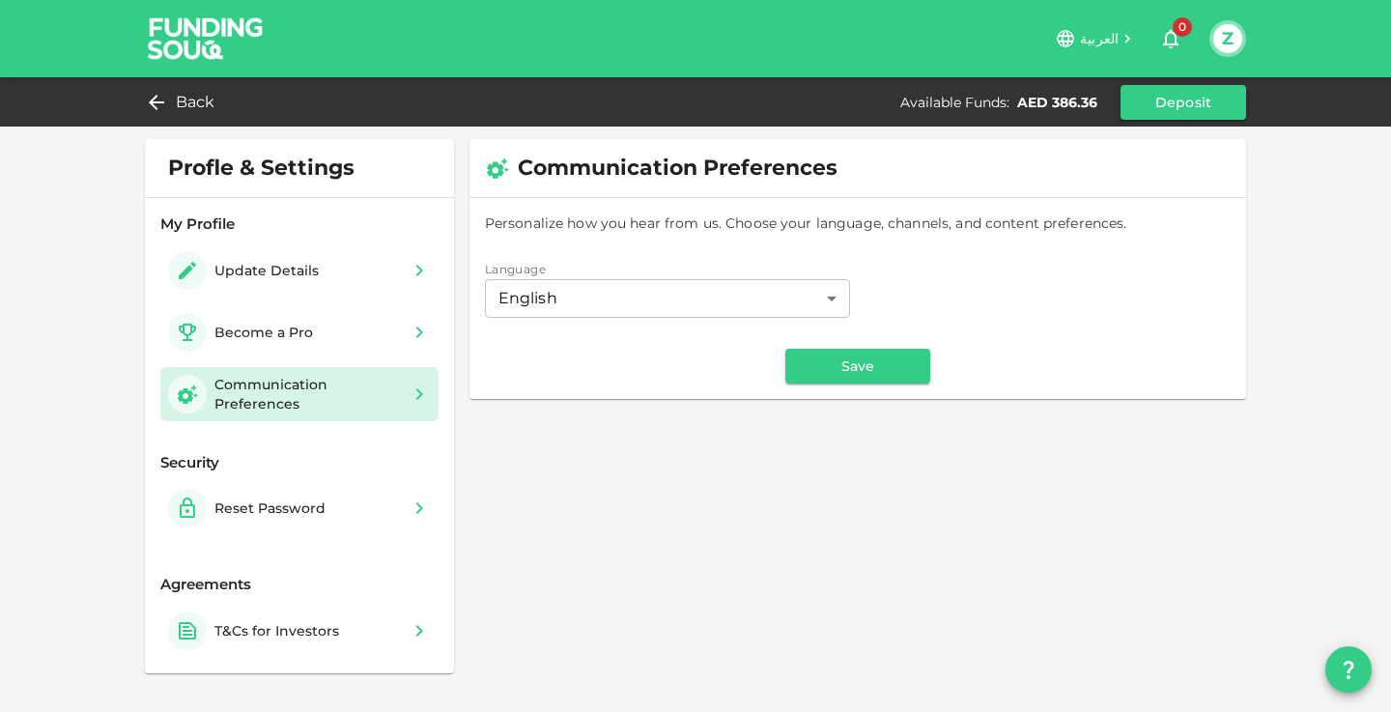
click at [1219, 42] on button "Z" at bounding box center [1227, 38] width 29 height 29
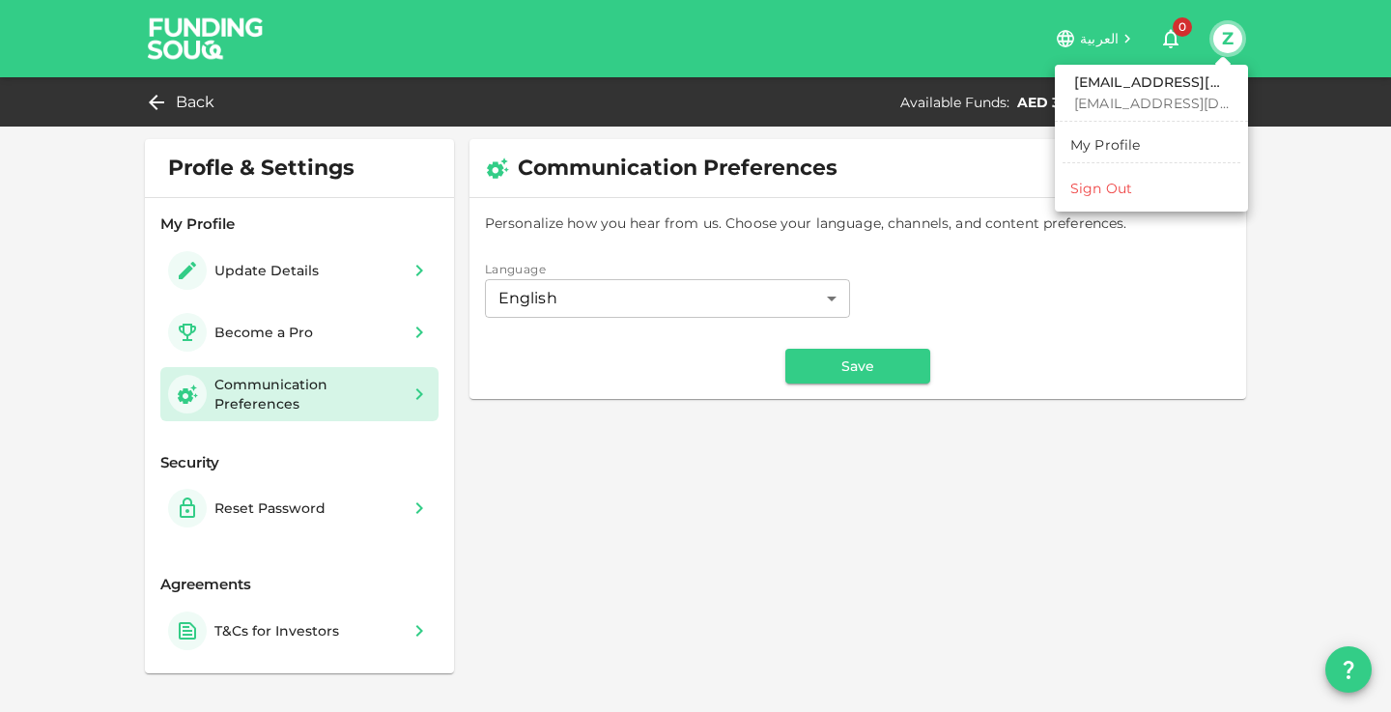
click at [1139, 90] on h6 "zekhref@protonmail.com" at bounding box center [1151, 82] width 155 height 21
click at [168, 91] on div at bounding box center [695, 356] width 1391 height 712
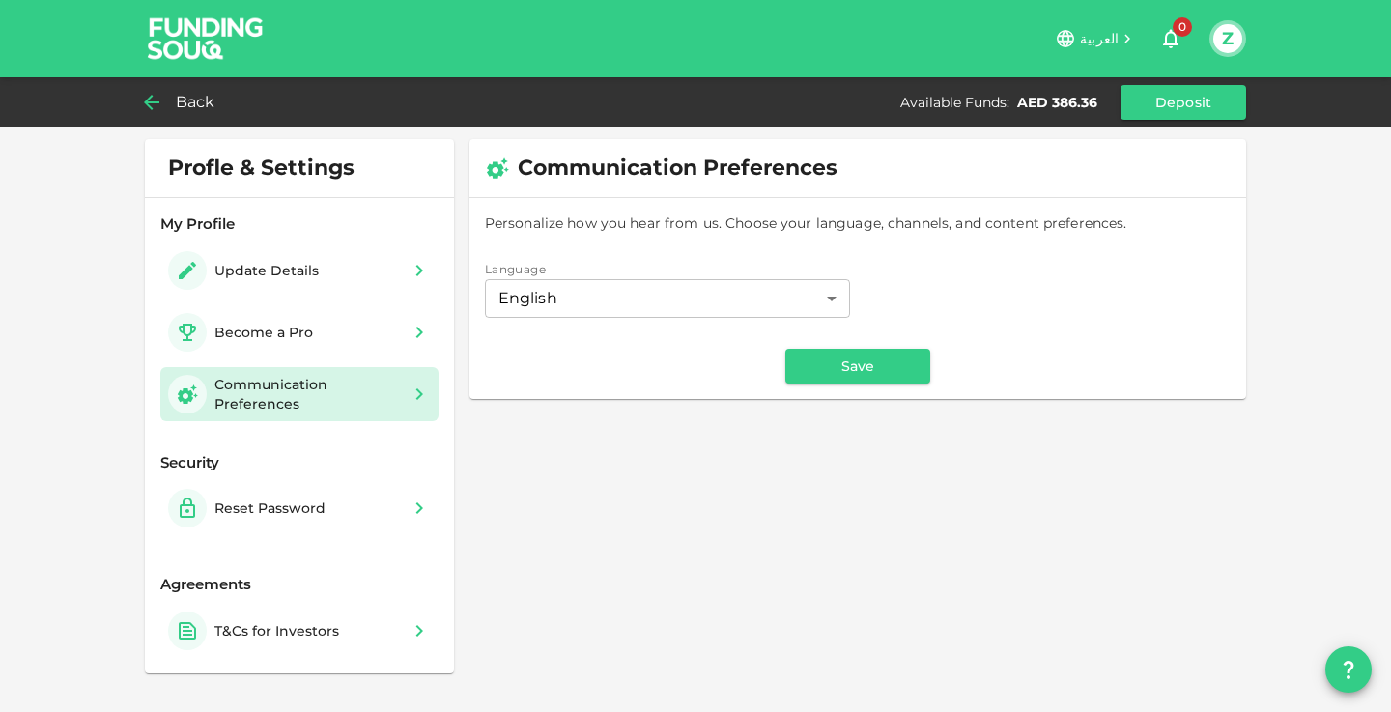
click at [149, 100] on icon at bounding box center [151, 102] width 15 height 15
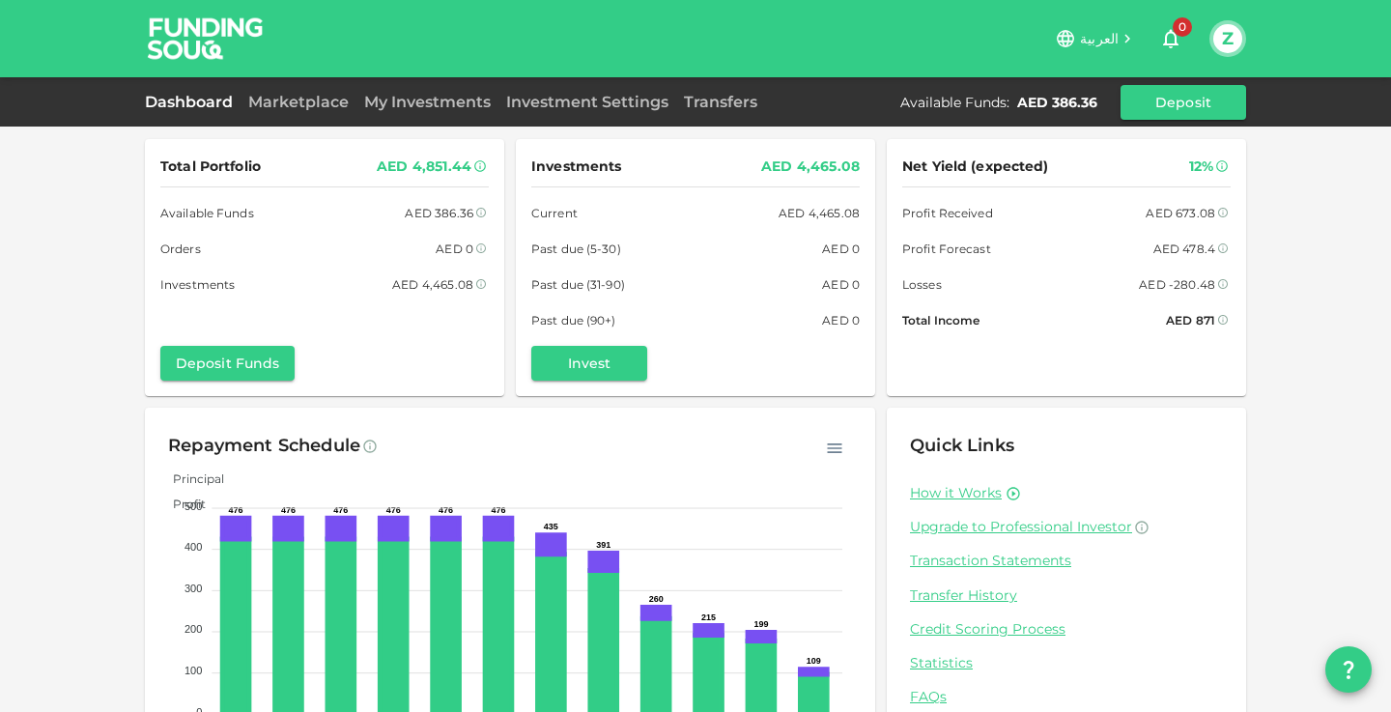
click at [1342, 680] on icon "question" at bounding box center [1348, 669] width 23 height 23
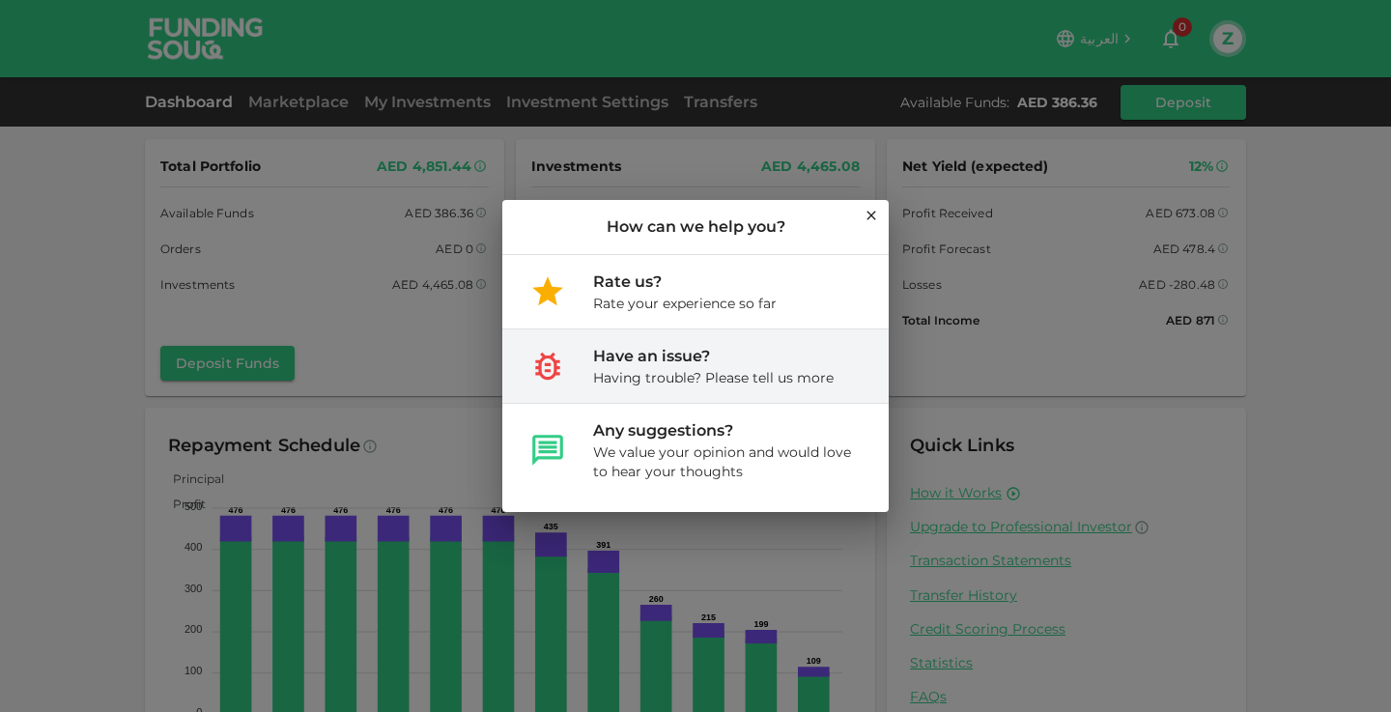
click at [804, 387] on div "Have an issue? Having trouble? Please tell us more" at bounding box center [695, 365] width 386 height 73
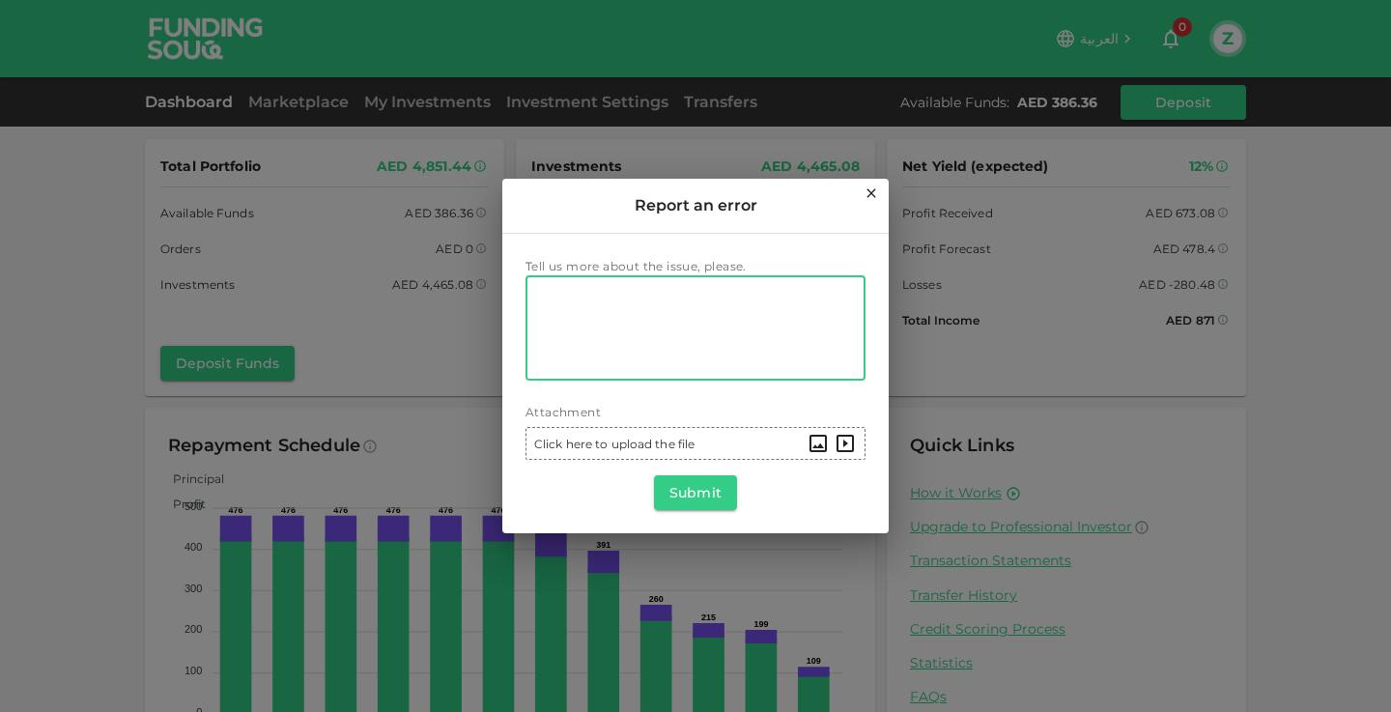
click at [755, 359] on textarea "Tell us more about the issue, please." at bounding box center [695, 328] width 313 height 89
click at [870, 196] on icon at bounding box center [871, 192] width 15 height 15
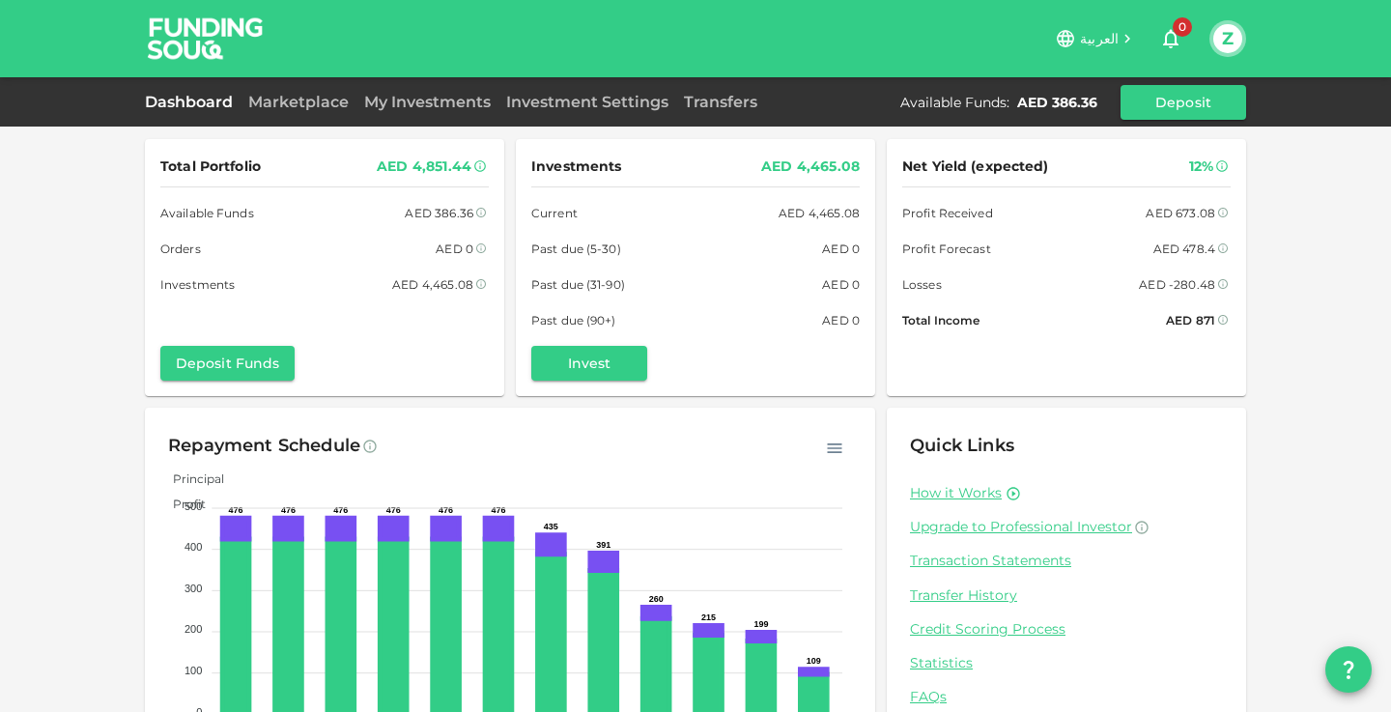
click at [1212, 37] on div "Z" at bounding box center [1228, 38] width 37 height 37
click at [1221, 37] on button "Z" at bounding box center [1227, 38] width 29 height 29
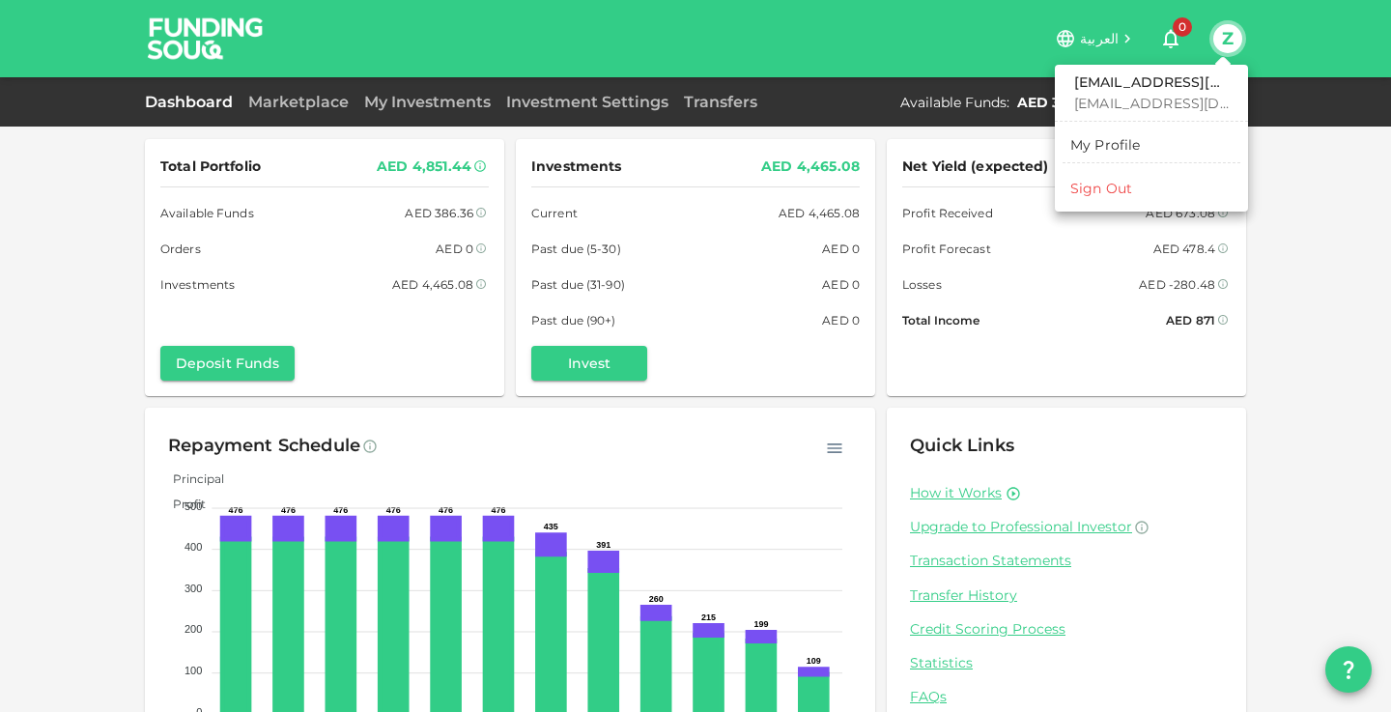
click at [821, 126] on div at bounding box center [695, 356] width 1391 height 712
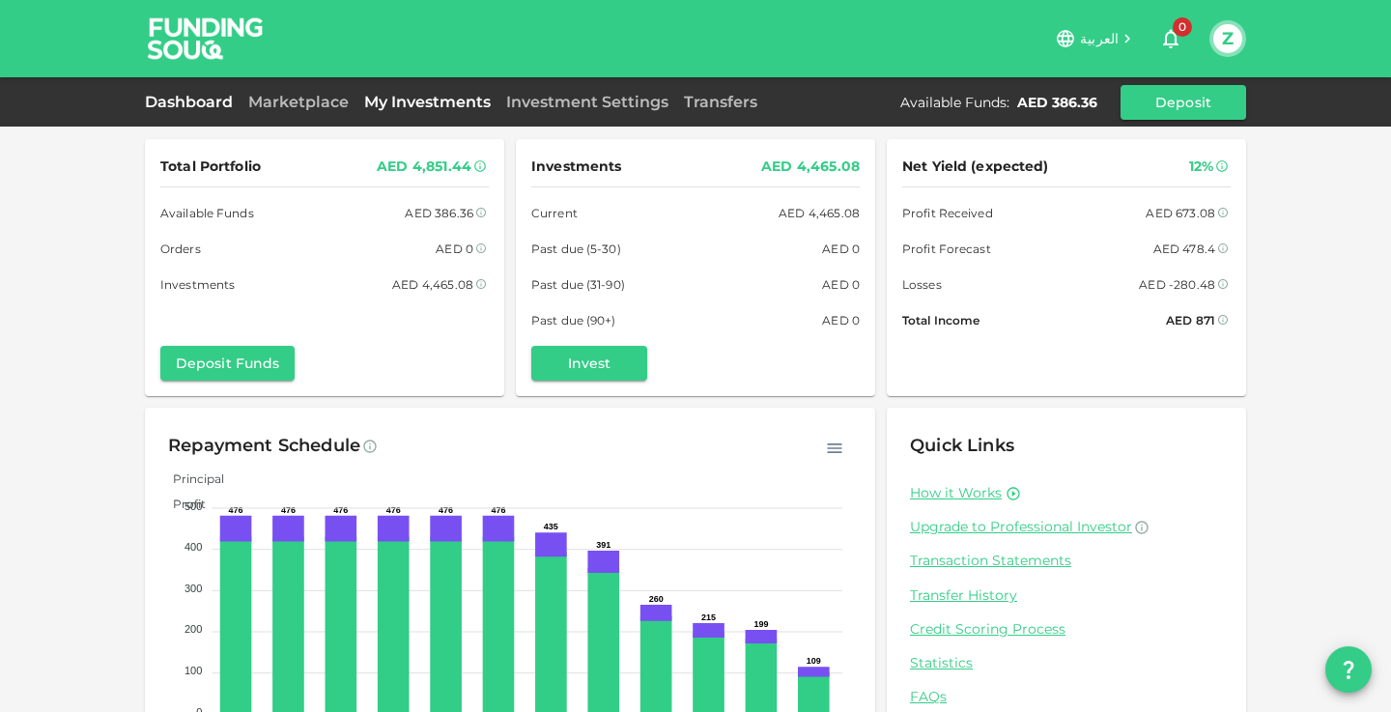
click at [426, 110] on link "My Investments" at bounding box center [427, 102] width 142 height 18
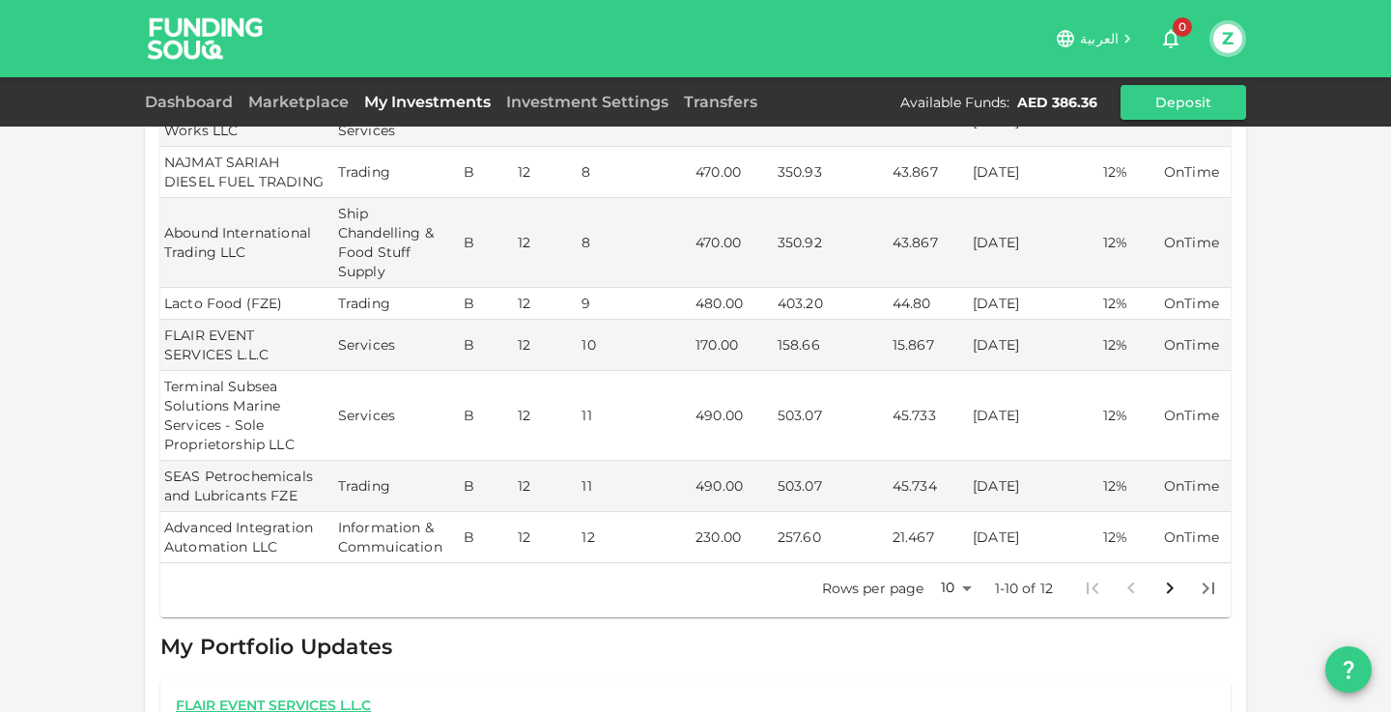
scroll to position [512, 0]
click at [1160, 575] on icon "Go to next page" at bounding box center [1169, 586] width 23 height 23
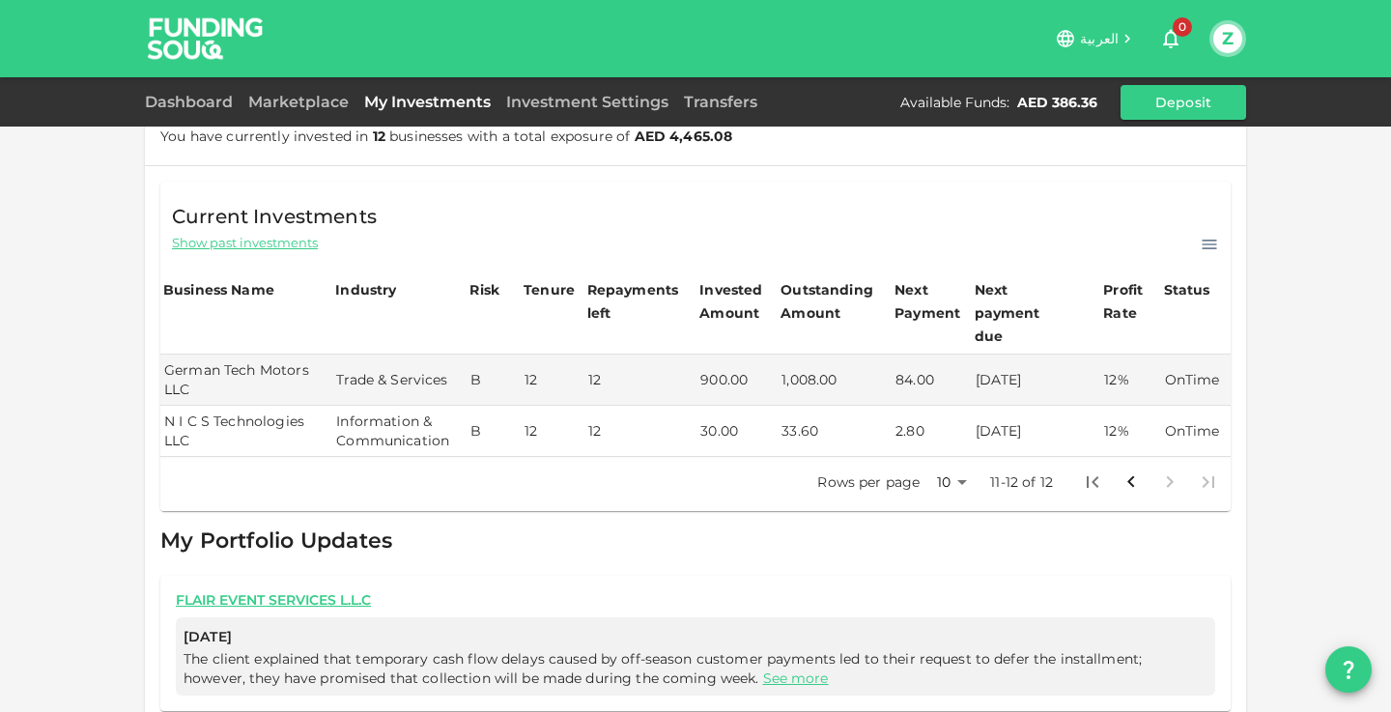
scroll to position [42, 0]
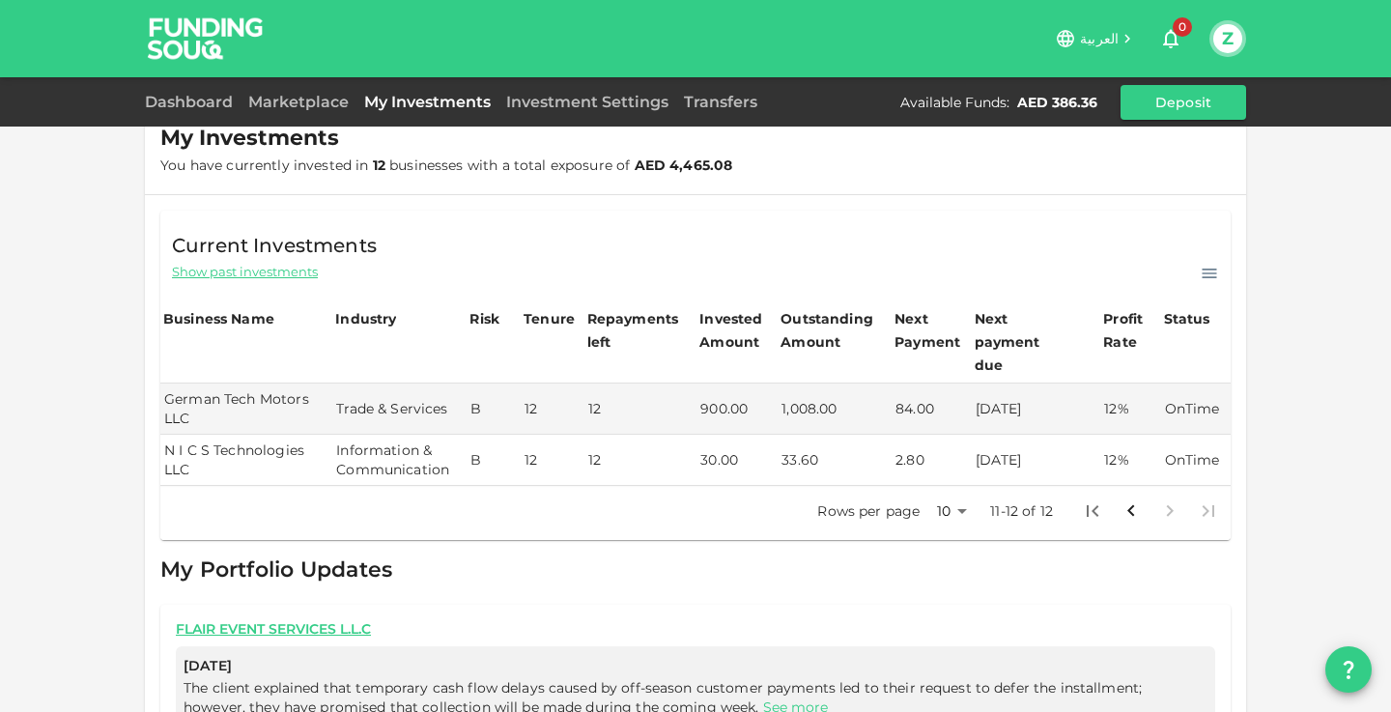
click at [1147, 492] on button "Go to previous page" at bounding box center [1131, 511] width 39 height 39
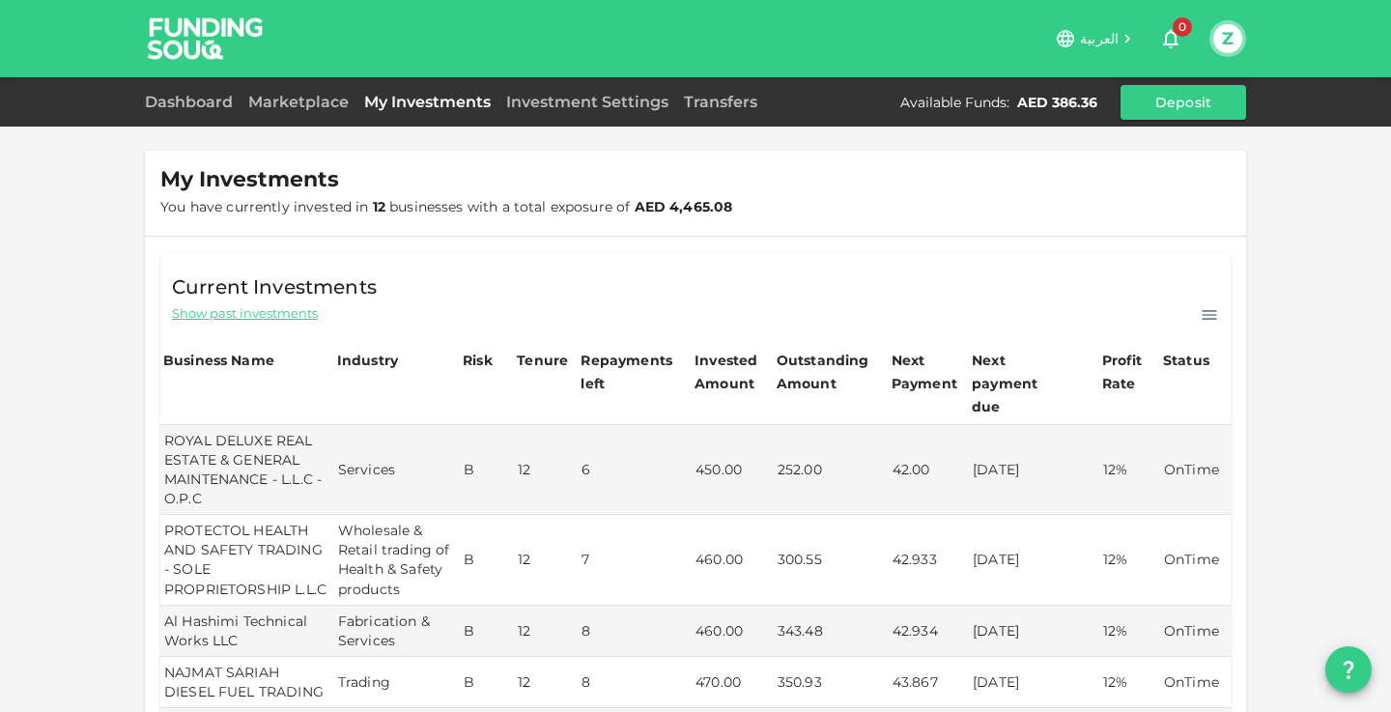
scroll to position [0, 0]
click at [1107, 39] on span "العربية" at bounding box center [1099, 38] width 39 height 17
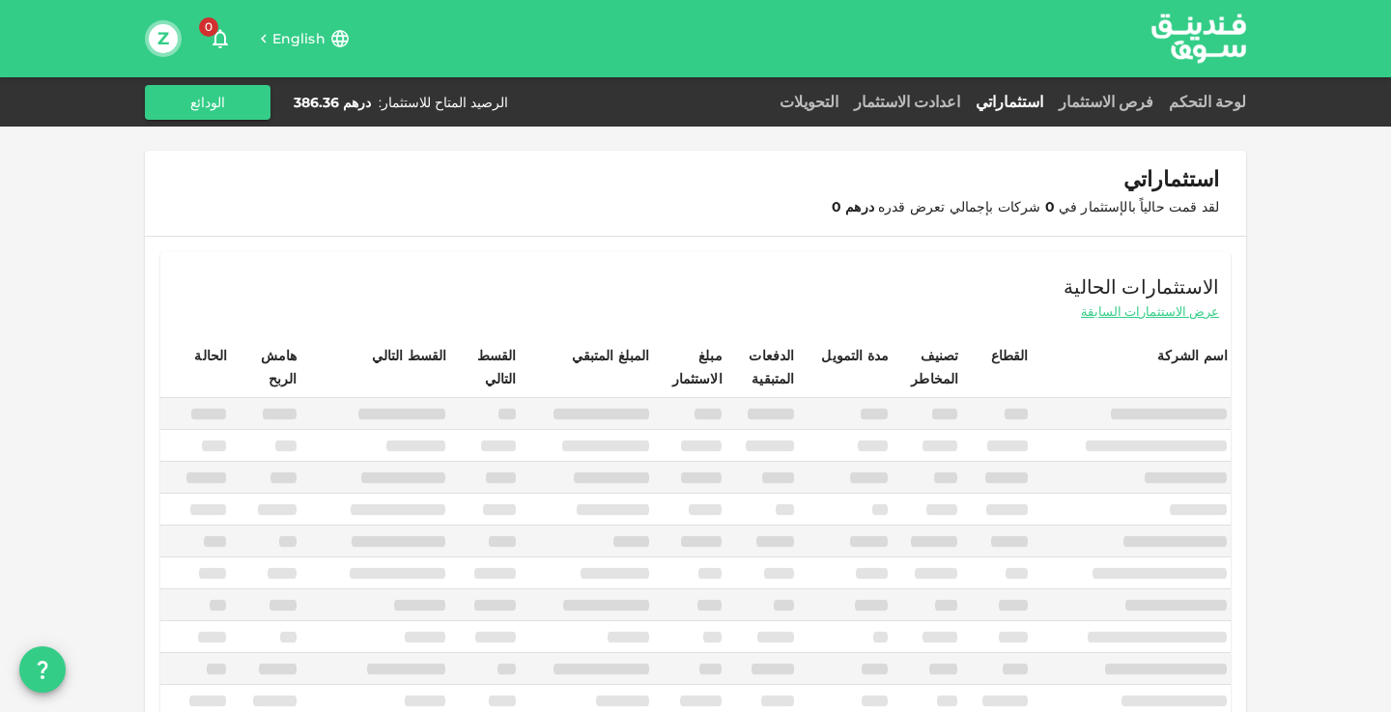
click at [276, 41] on span "English" at bounding box center [298, 38] width 53 height 17
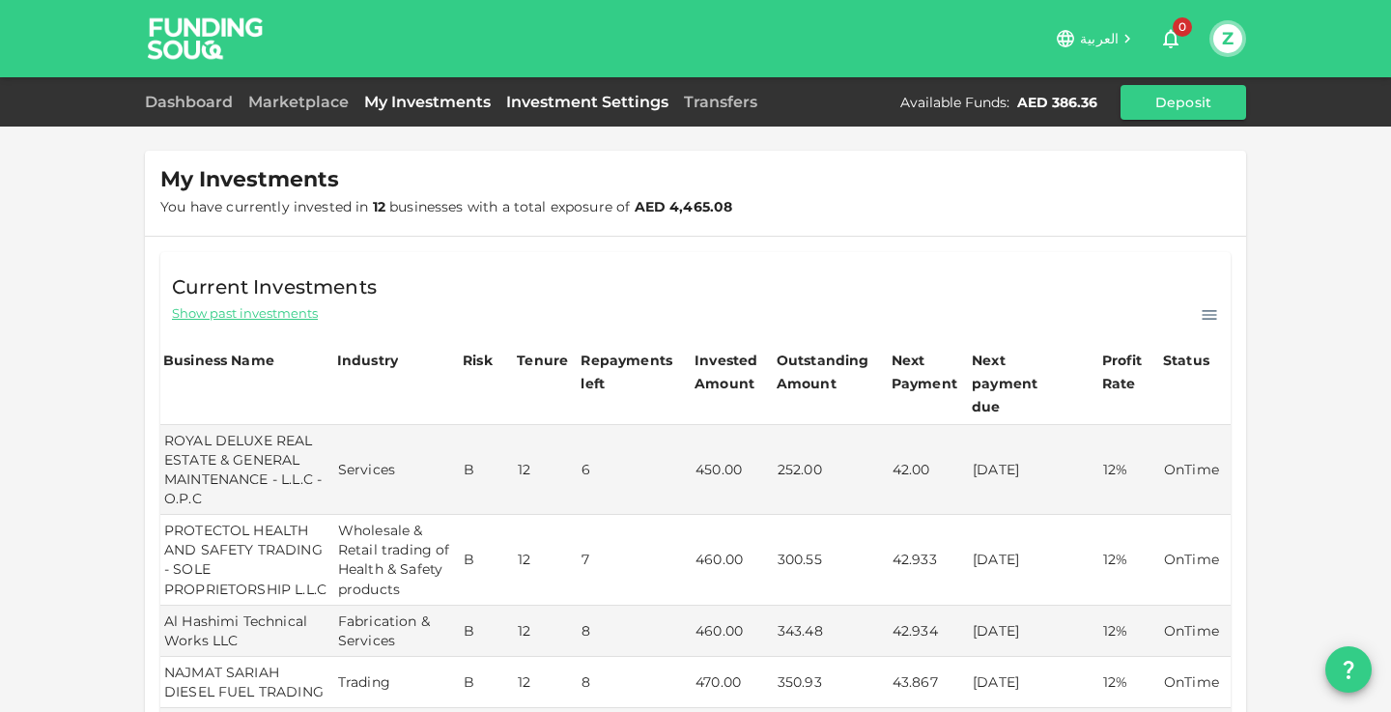
click at [571, 100] on link "Investment Settings" at bounding box center [587, 102] width 178 height 18
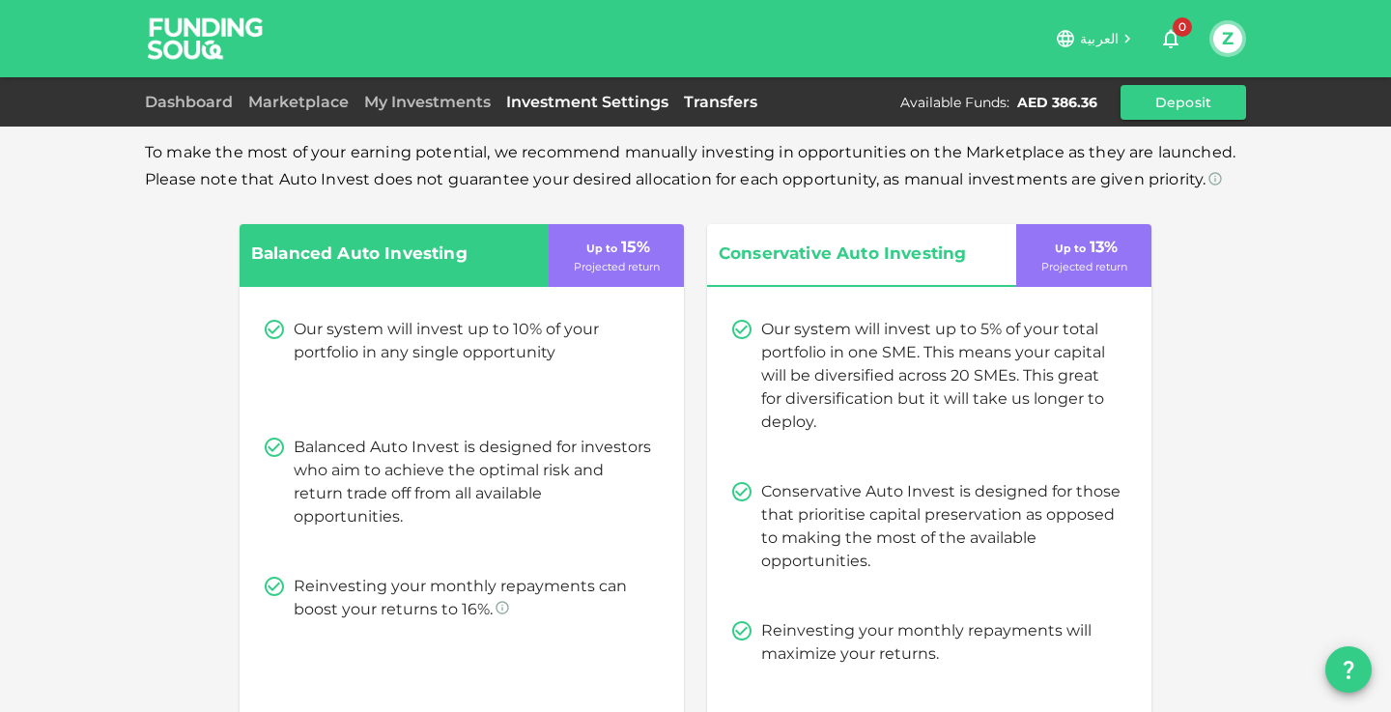
click at [714, 104] on link "Transfers" at bounding box center [720, 102] width 89 height 18
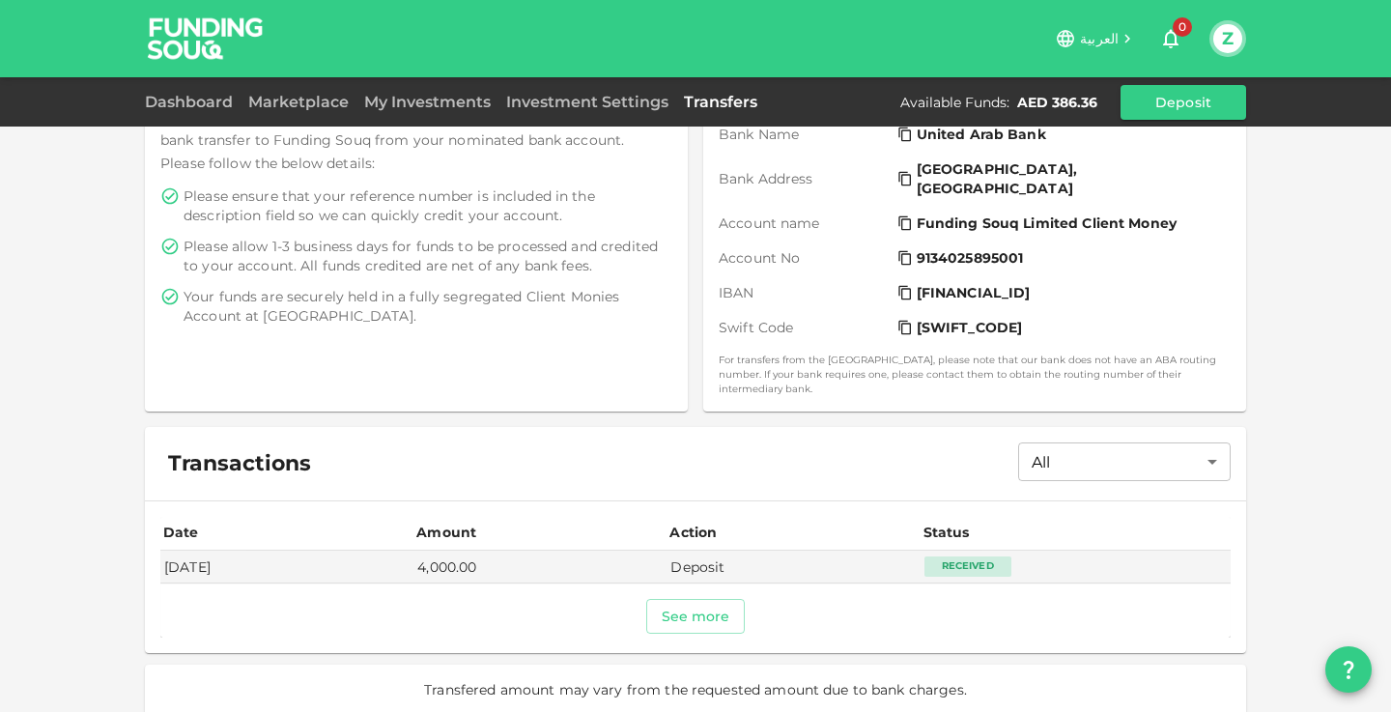
scroll to position [343, 0]
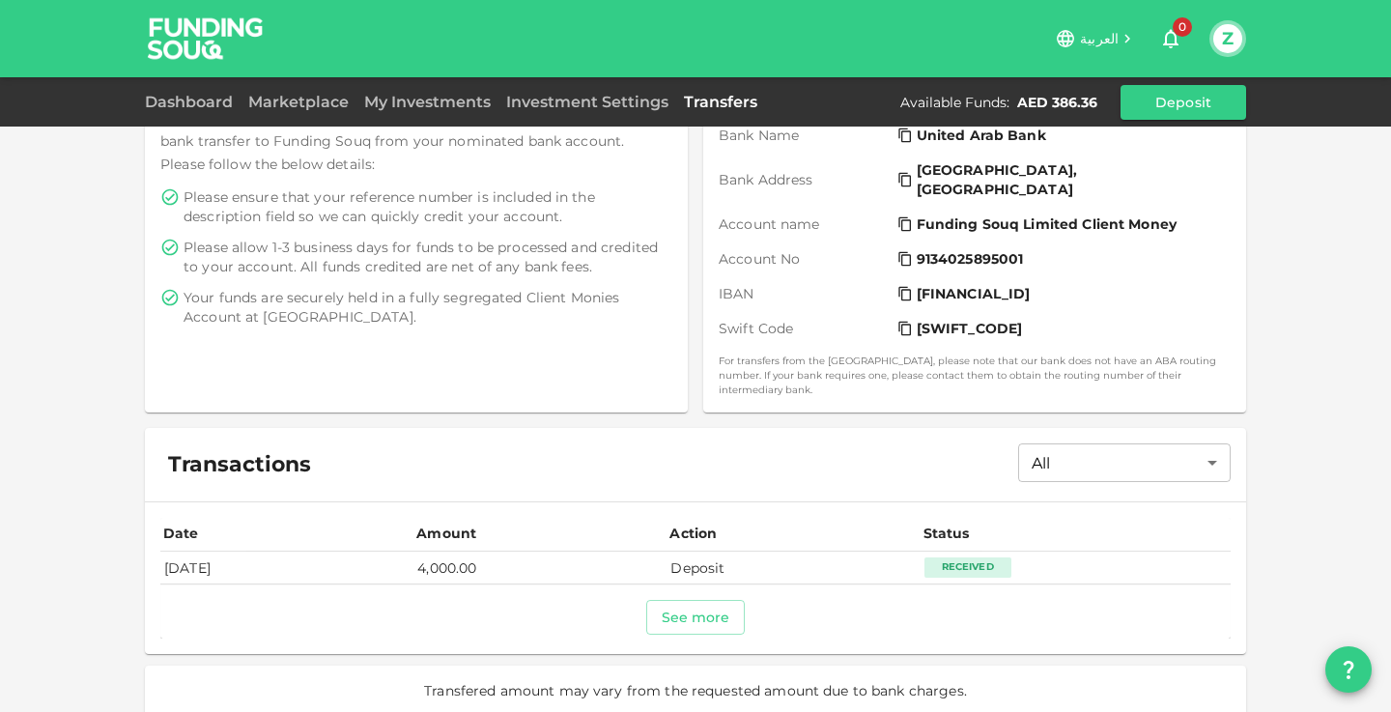
click at [967, 557] on div "Received" at bounding box center [968, 566] width 87 height 19
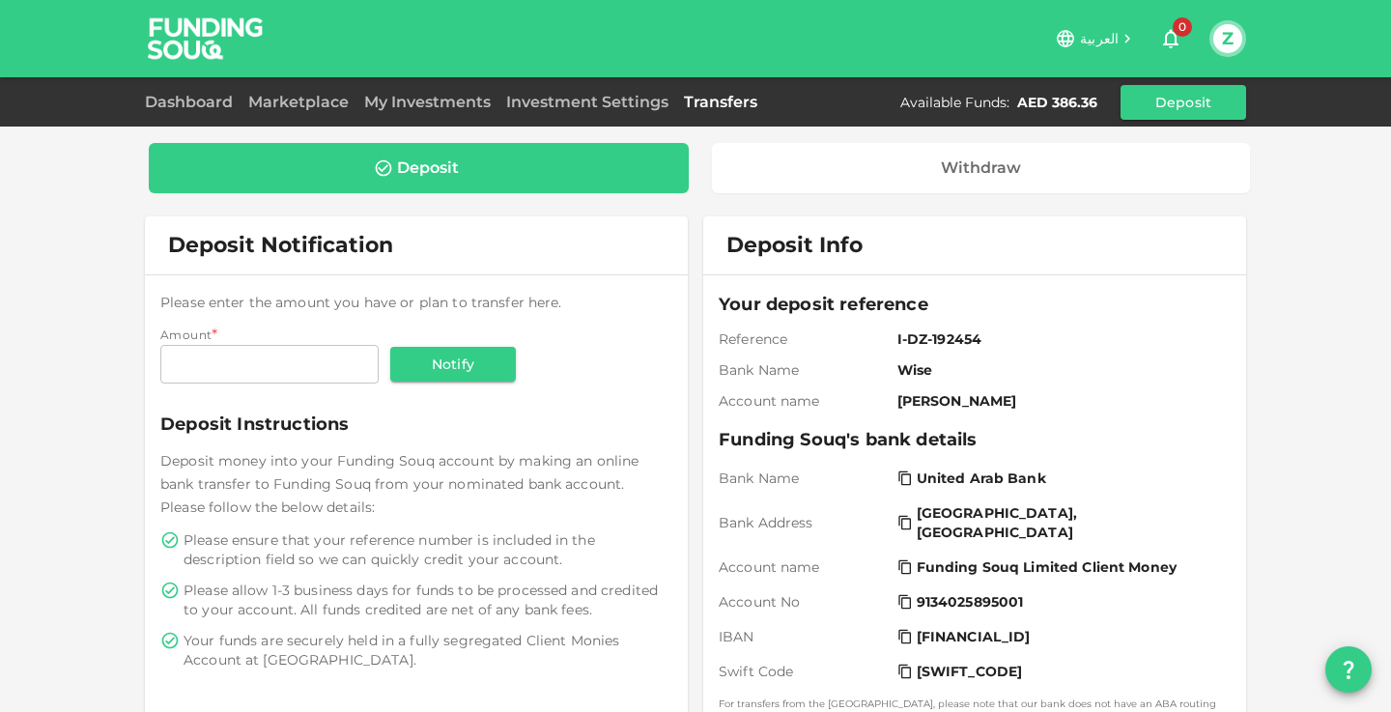
scroll to position [0, 0]
click at [1225, 33] on button "Z" at bounding box center [1227, 38] width 29 height 29
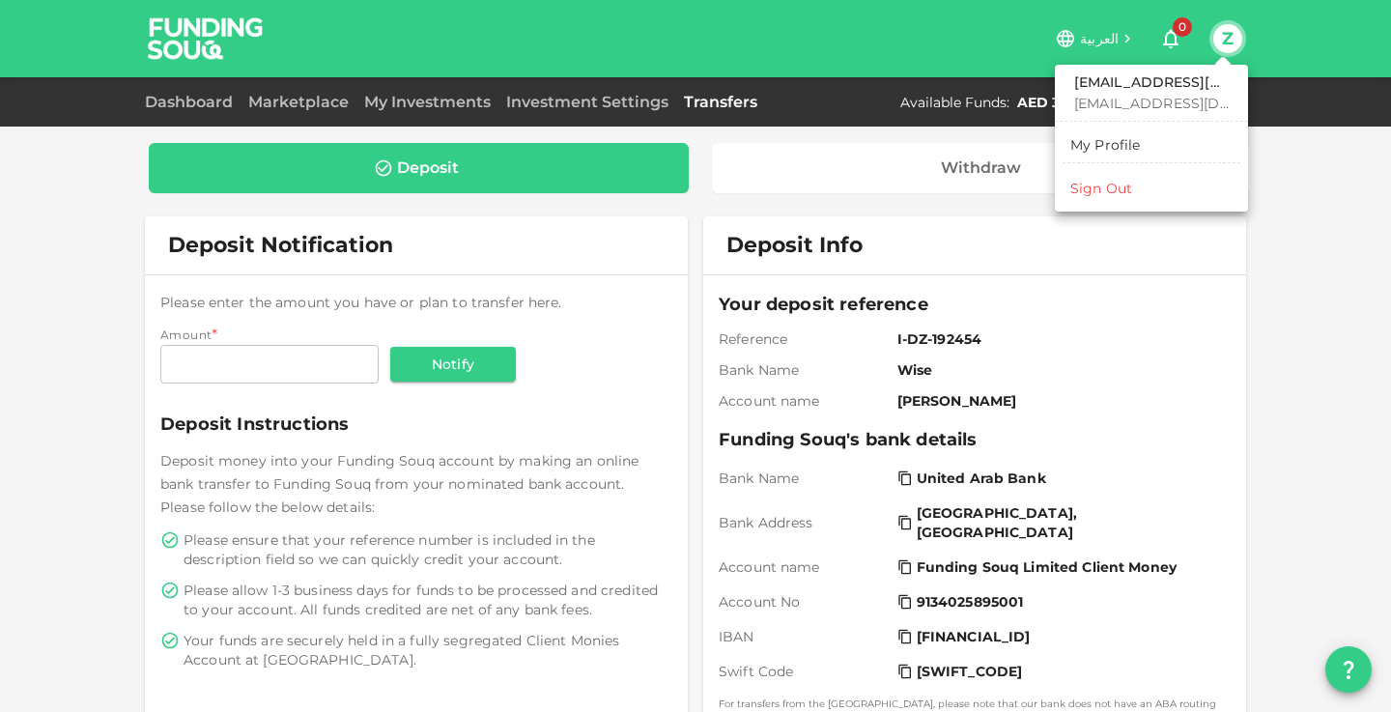
click at [225, 26] on div at bounding box center [695, 356] width 1391 height 712
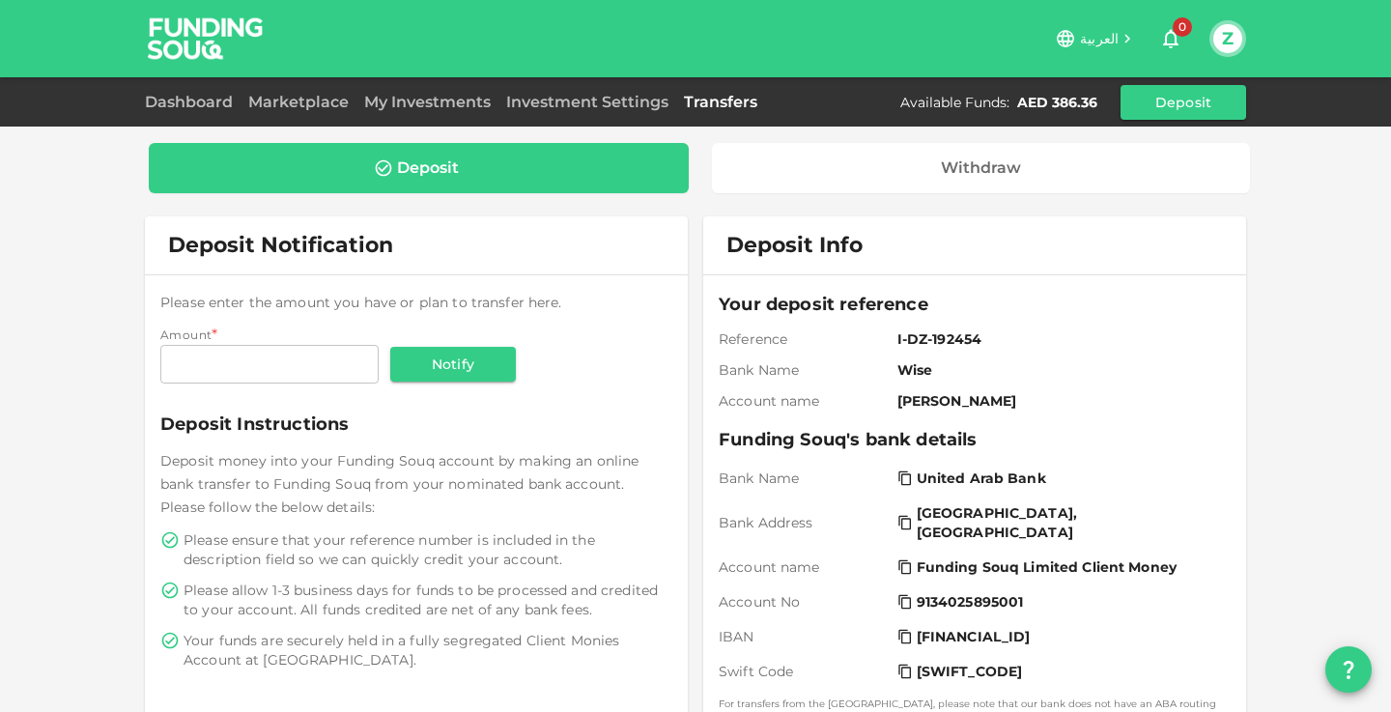
click at [223, 33] on img at bounding box center [205, 38] width 145 height 76
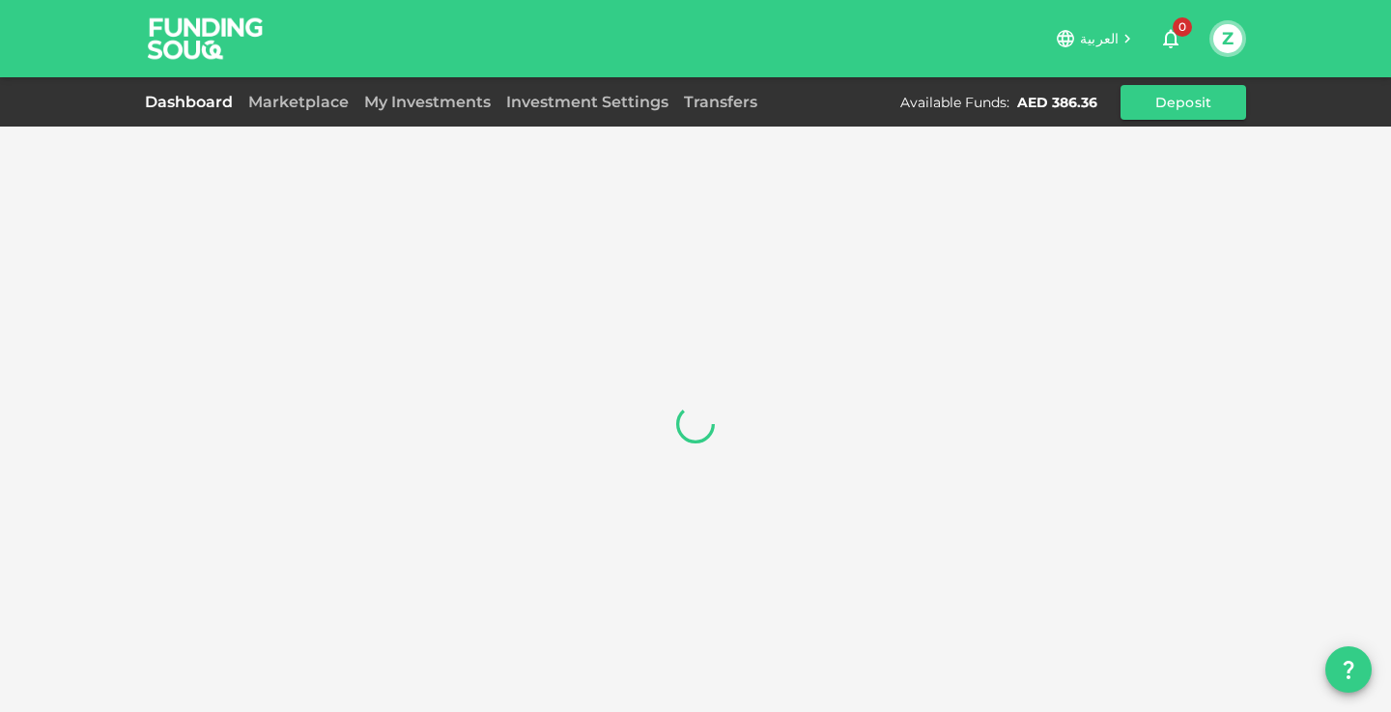
click at [1072, 39] on icon at bounding box center [1065, 38] width 21 height 21
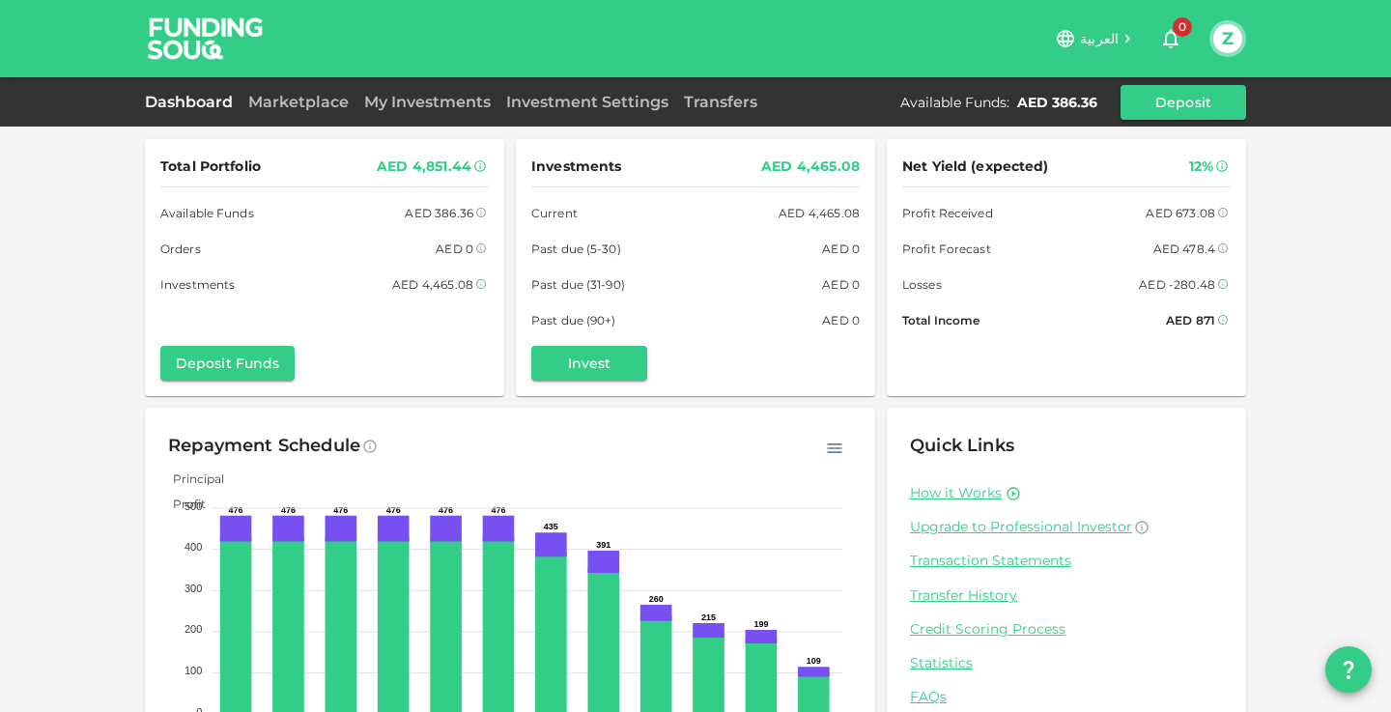
click at [1069, 40] on icon at bounding box center [1065, 38] width 17 height 17
click at [1069, 42] on icon at bounding box center [1065, 38] width 17 height 17
click at [1068, 43] on icon at bounding box center [1065, 38] width 21 height 21
click at [1069, 42] on icon at bounding box center [1065, 38] width 17 height 17
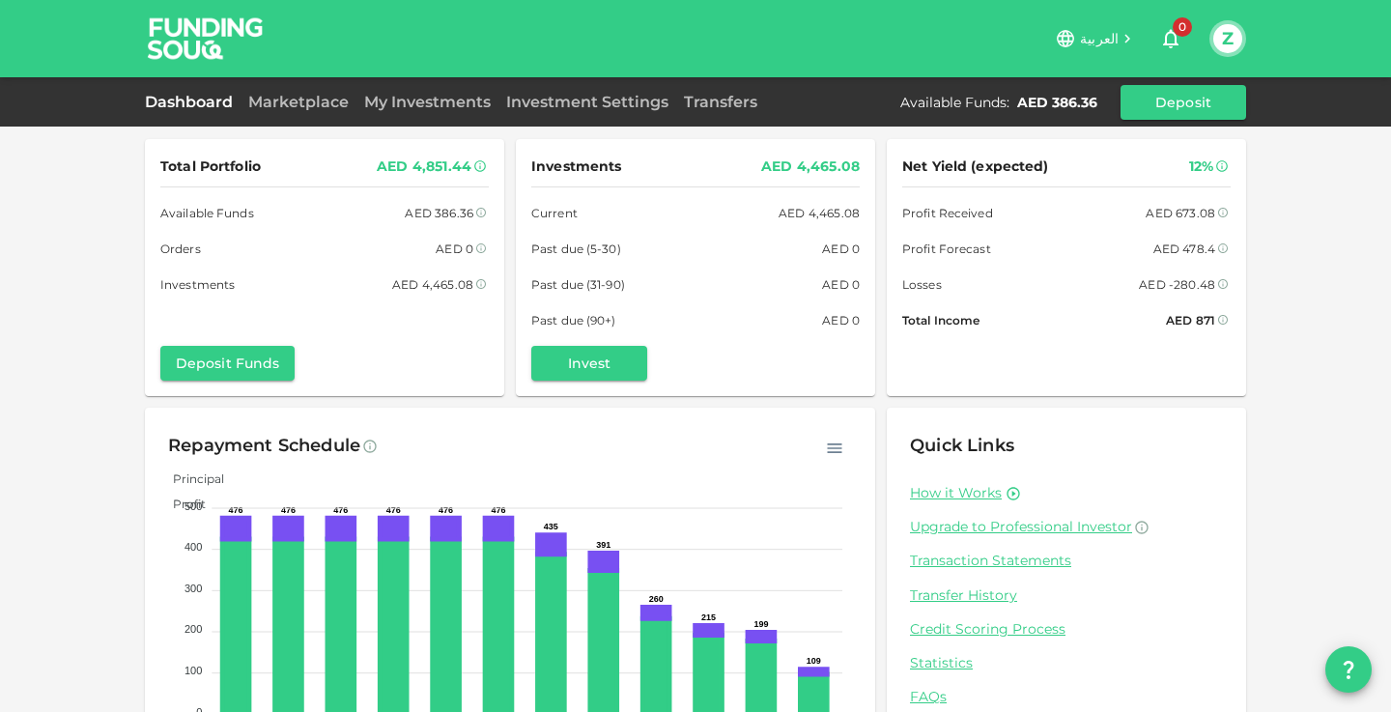
click at [1069, 34] on icon at bounding box center [1065, 38] width 21 height 21
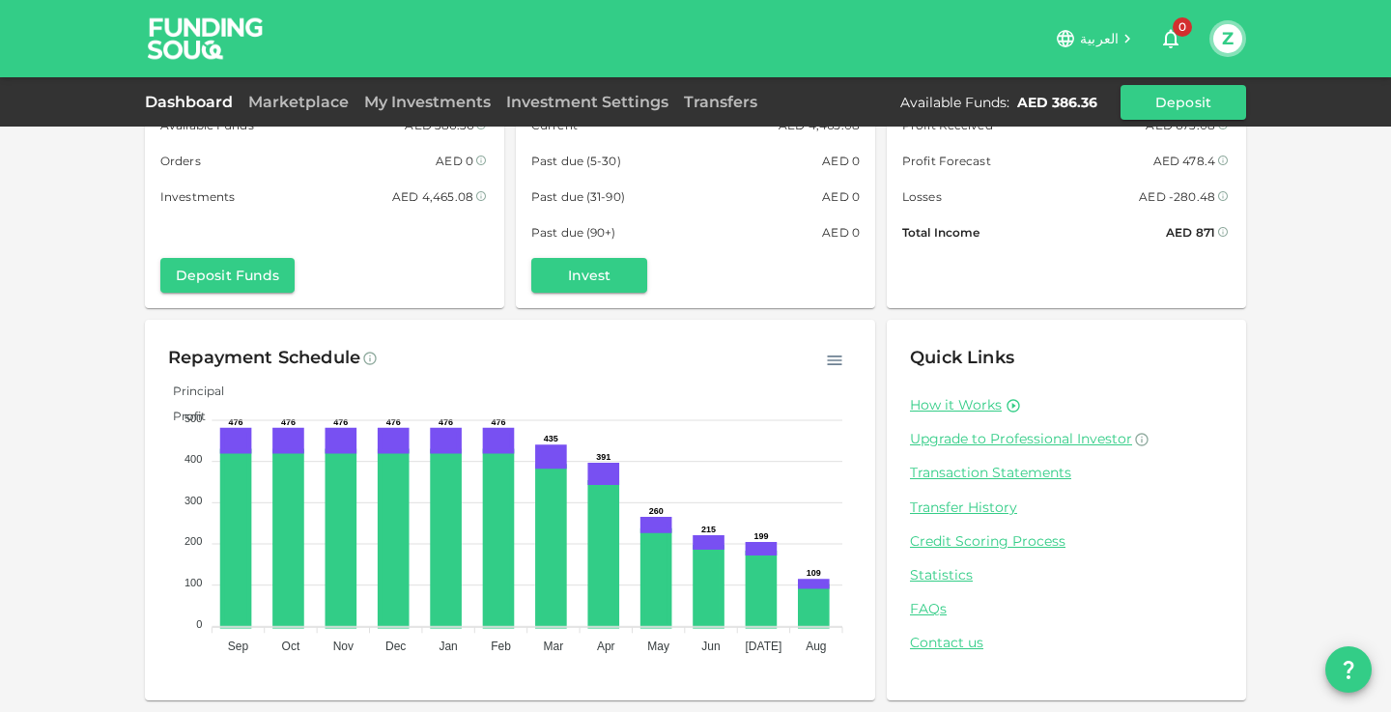
scroll to position [87, 0]
click at [925, 637] on link "Contact us" at bounding box center [1066, 644] width 313 height 18
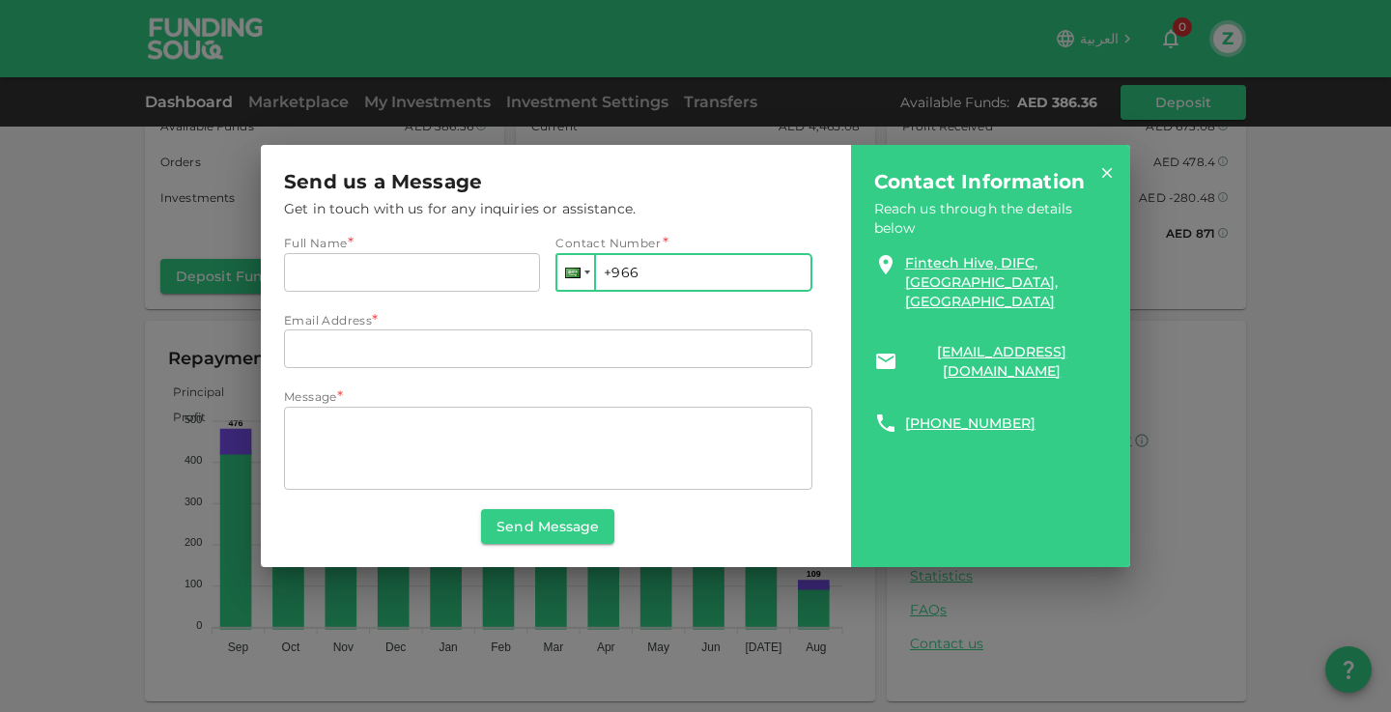
click at [583, 265] on div at bounding box center [575, 272] width 37 height 35
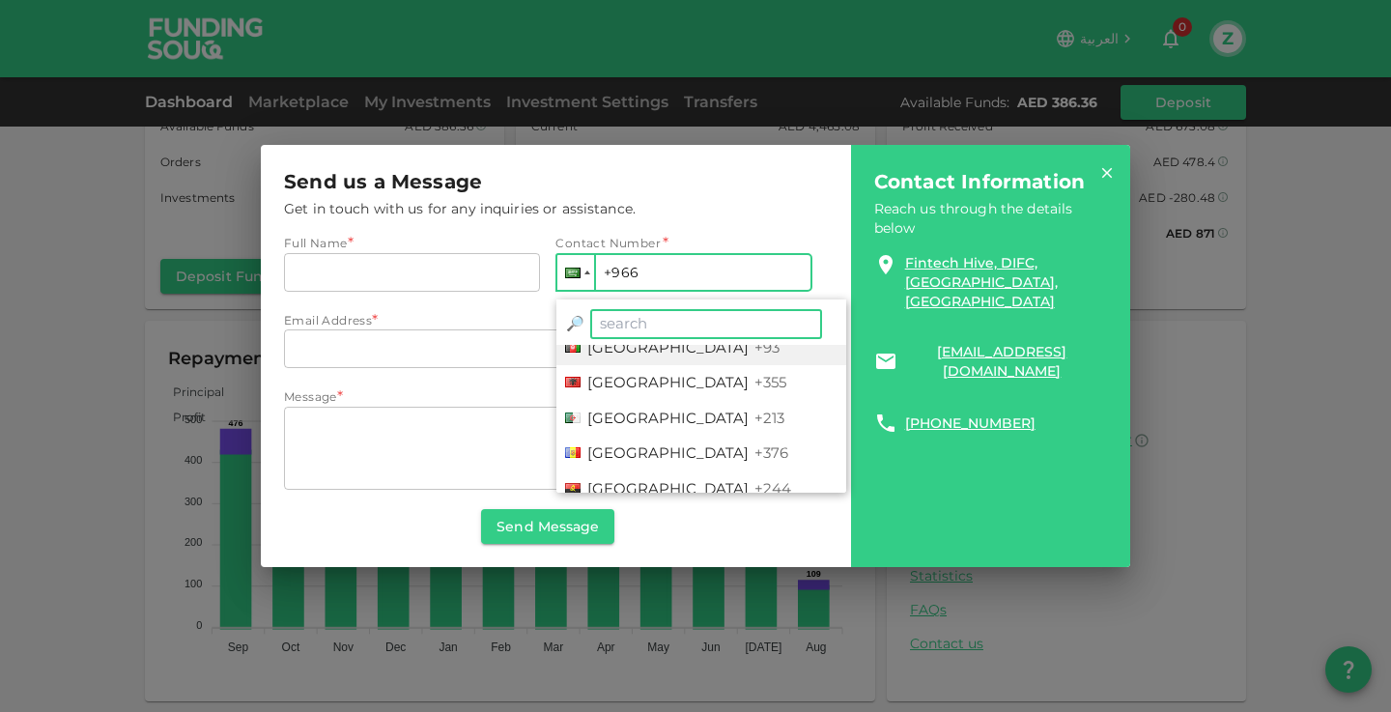
scroll to position [99, 0]
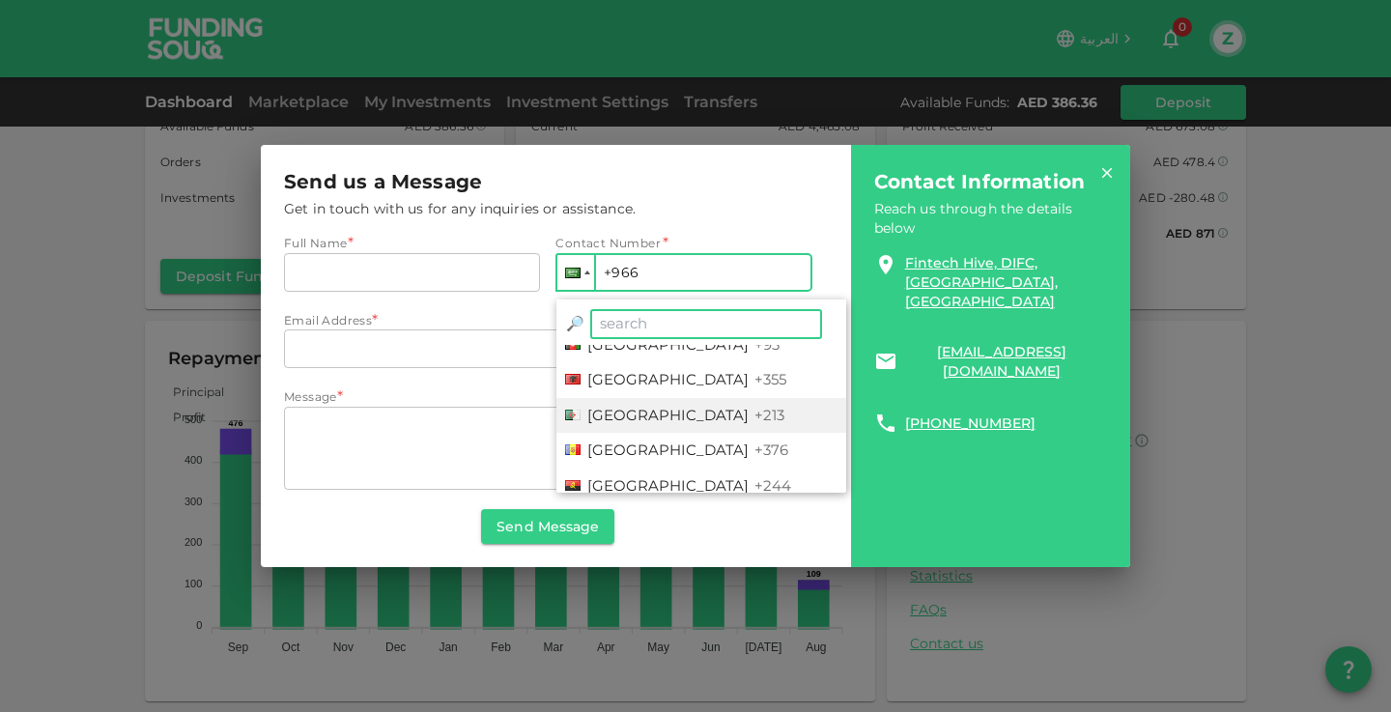
click at [755, 415] on span "+213" at bounding box center [770, 415] width 30 height 18
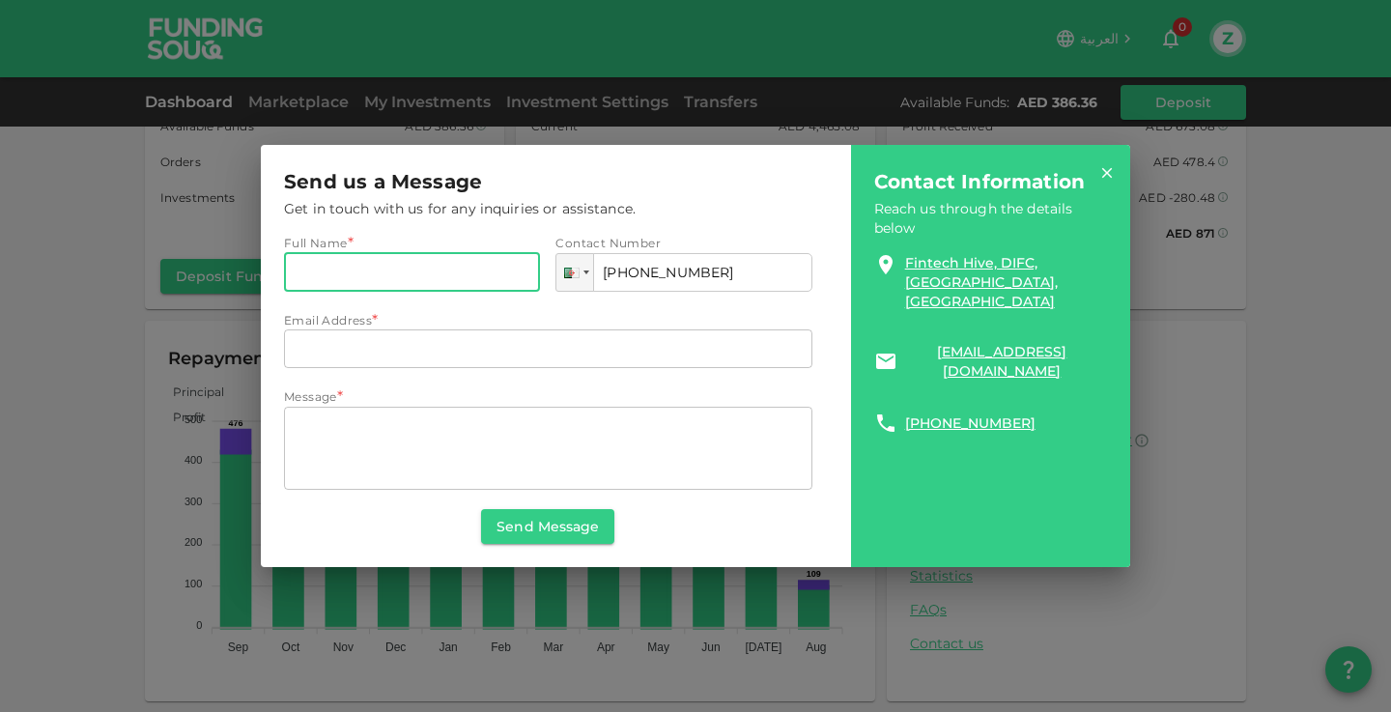
type input "+213 556 081 675"
click at [416, 264] on input "Full Name" at bounding box center [412, 272] width 256 height 39
type input "Mohamed Amine Zekhref"
click at [430, 325] on div "Email Address *" at bounding box center [548, 320] width 528 height 19
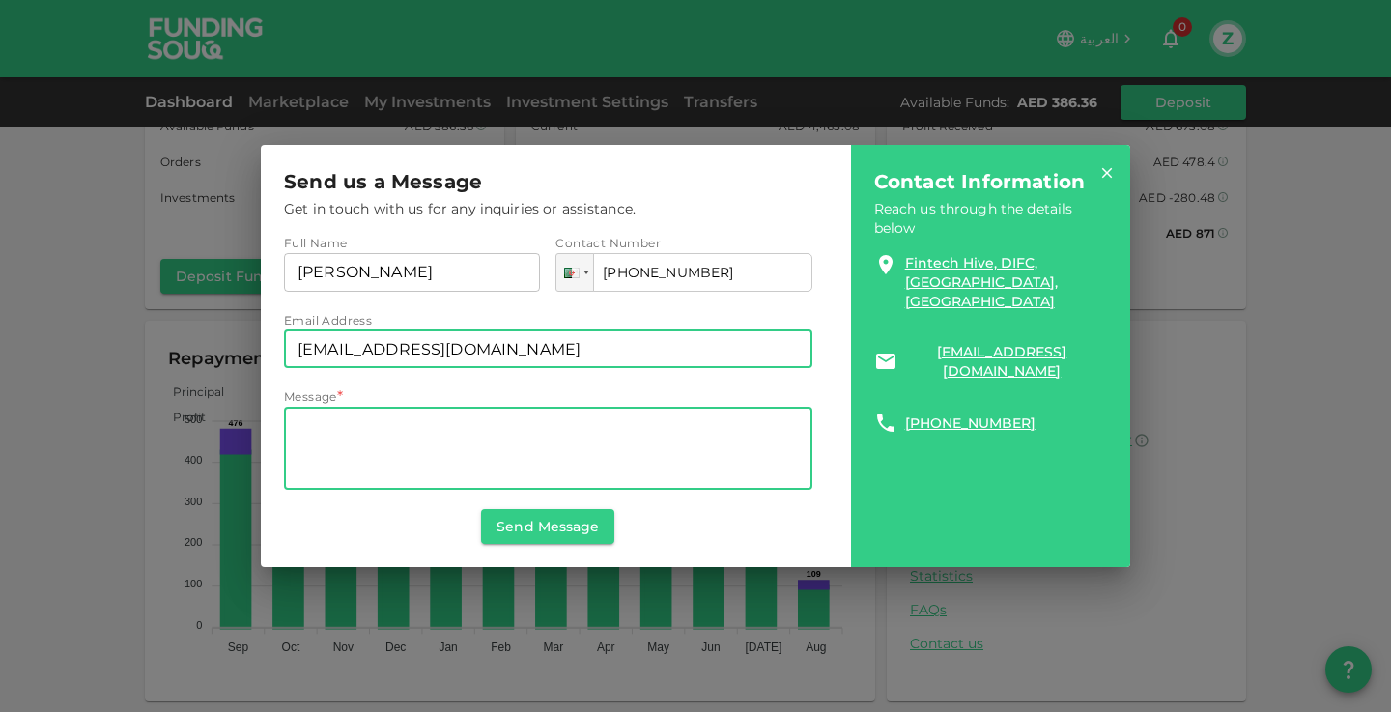
type input "zekhref@protonmail.com"
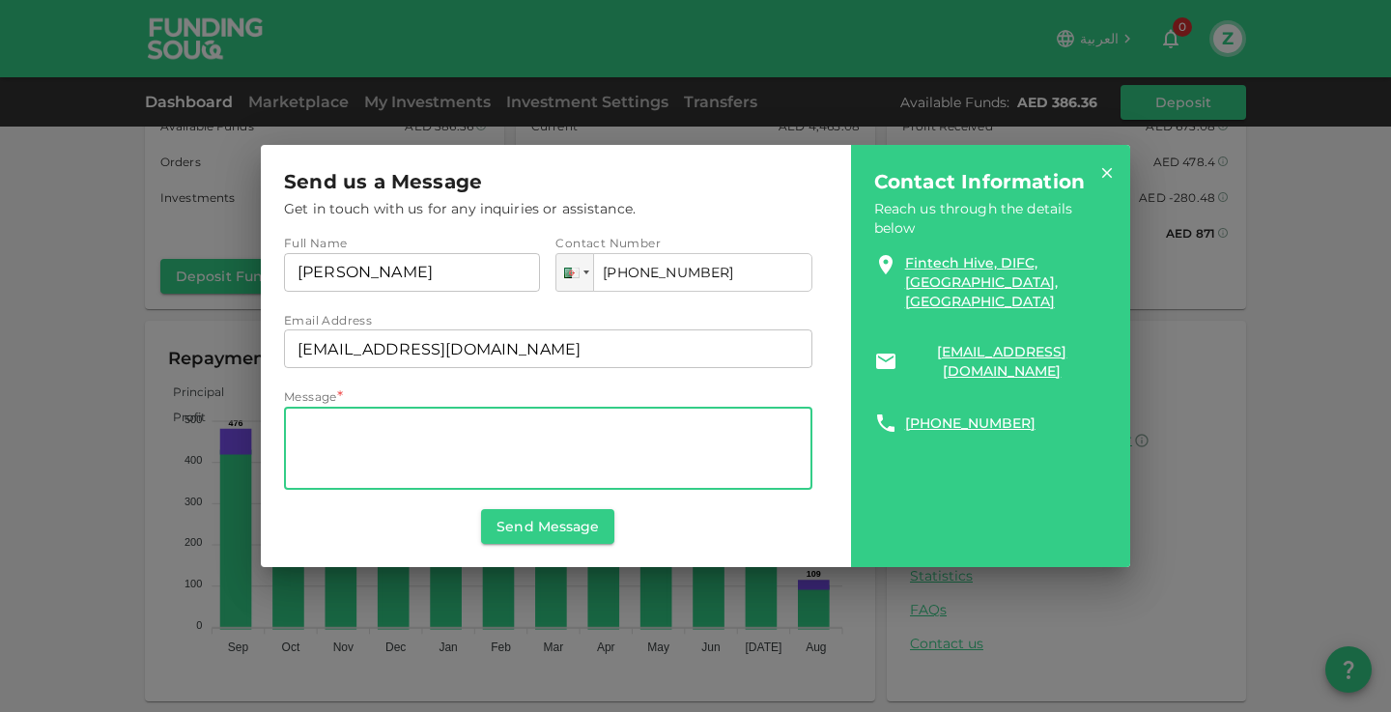
click at [426, 431] on textarea "Message" at bounding box center [548, 448] width 501 height 67
type textarea "Can you please help me calculate zakat on my investments?"
click at [570, 530] on button "Send Message" at bounding box center [547, 526] width 133 height 35
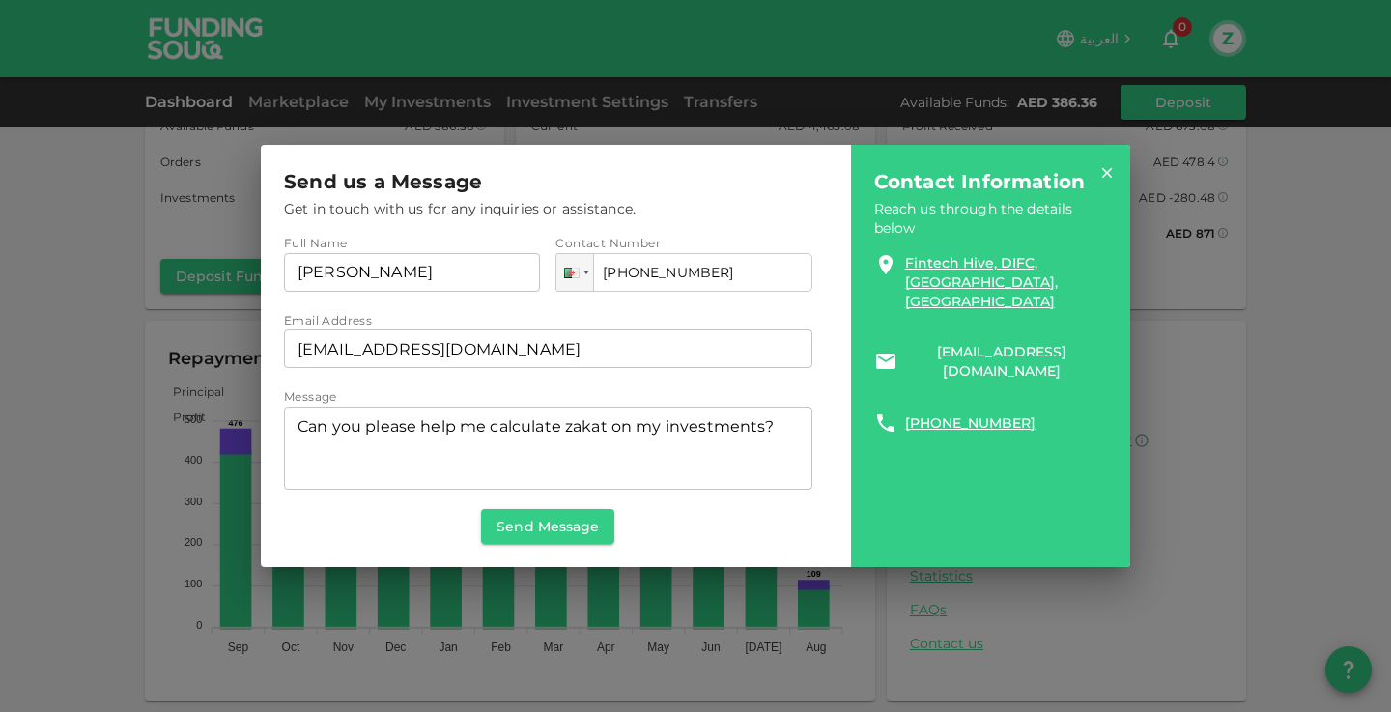
click at [962, 342] on link "support@fundingsouq.com" at bounding box center [1002, 361] width 194 height 39
click at [1124, 377] on div "Contact Information Reach us through the details below Fintech Hive, DIFC, Duba…" at bounding box center [990, 356] width 279 height 423
click at [1107, 181] on icon at bounding box center [1106, 172] width 17 height 17
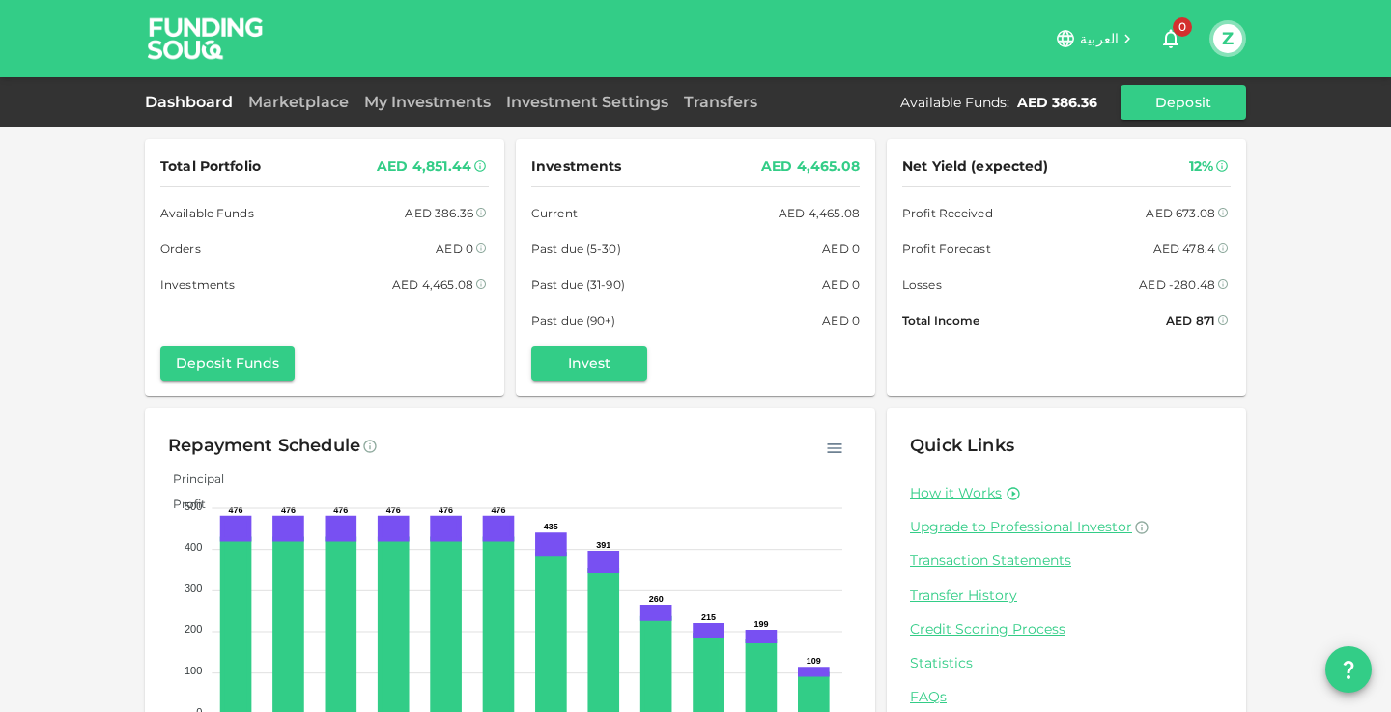
scroll to position [0, 0]
click at [542, 106] on link "Investment Settings" at bounding box center [587, 102] width 178 height 18
